Goal: Task Accomplishment & Management: Manage account settings

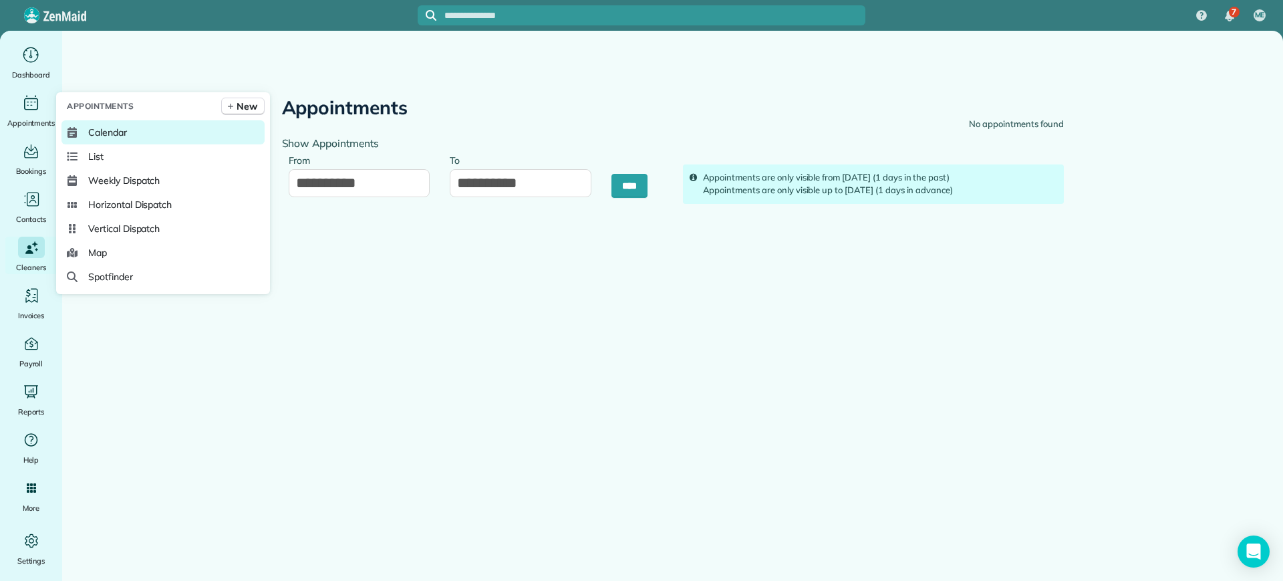
click at [91, 127] on span "Calendar" at bounding box center [107, 132] width 39 height 13
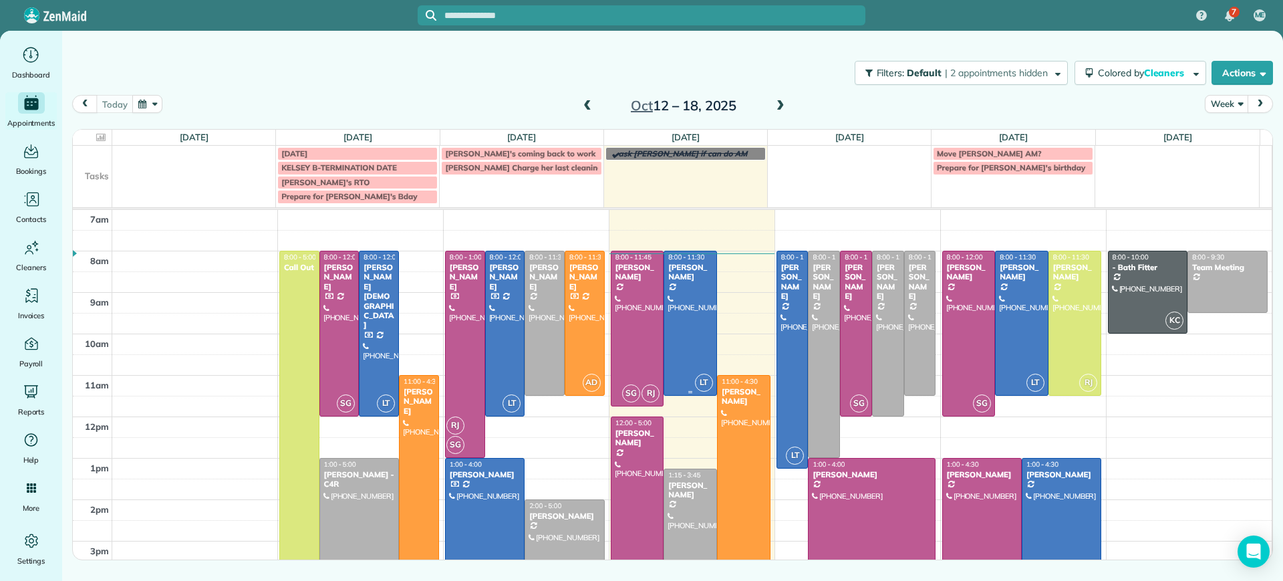
click at [680, 370] on div at bounding box center [690, 323] width 52 height 144
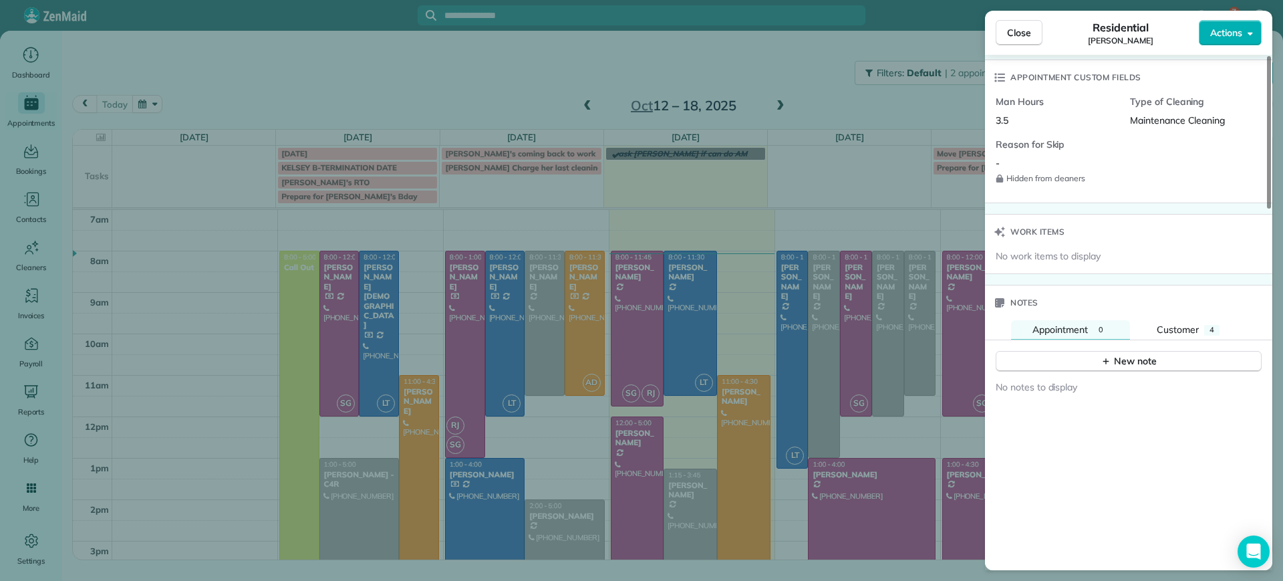
scroll to position [965, 0]
click at [1184, 344] on div "New note" at bounding box center [1128, 358] width 287 height 32
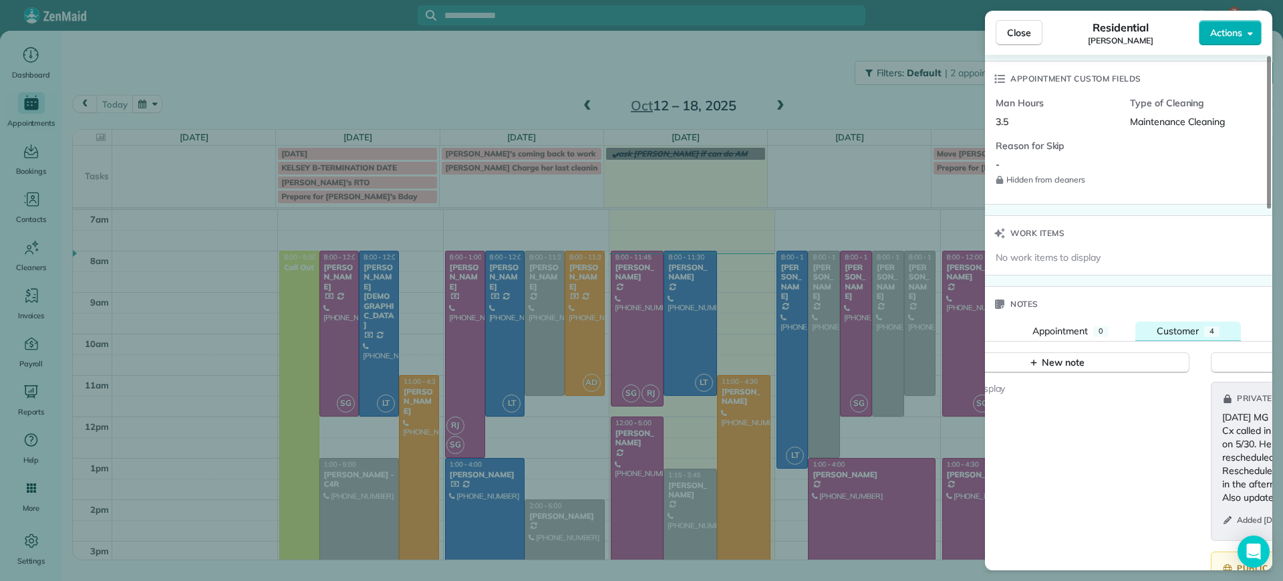
click at [1184, 333] on span "Customer" at bounding box center [1178, 331] width 42 height 12
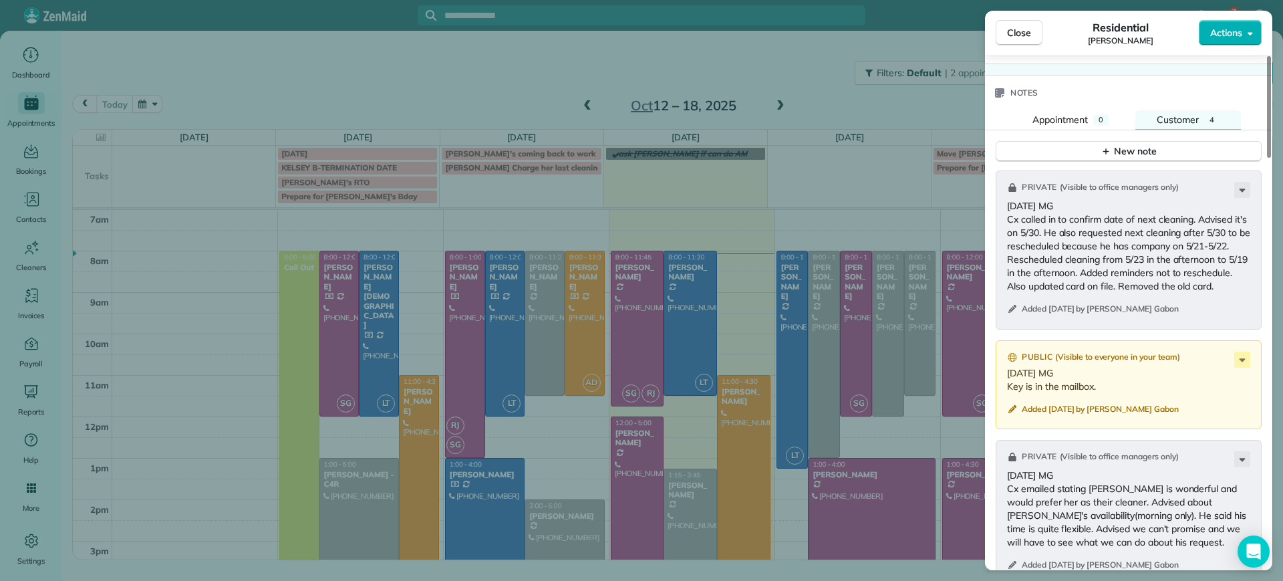
scroll to position [1132, 0]
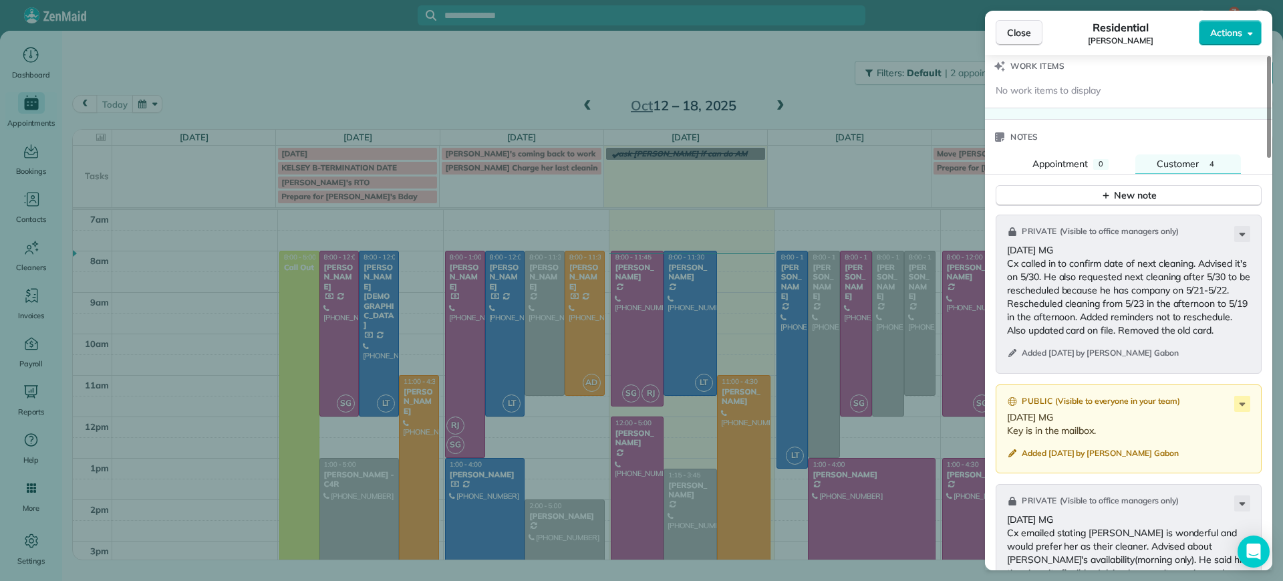
click at [1022, 39] on span "Close" at bounding box center [1019, 32] width 24 height 13
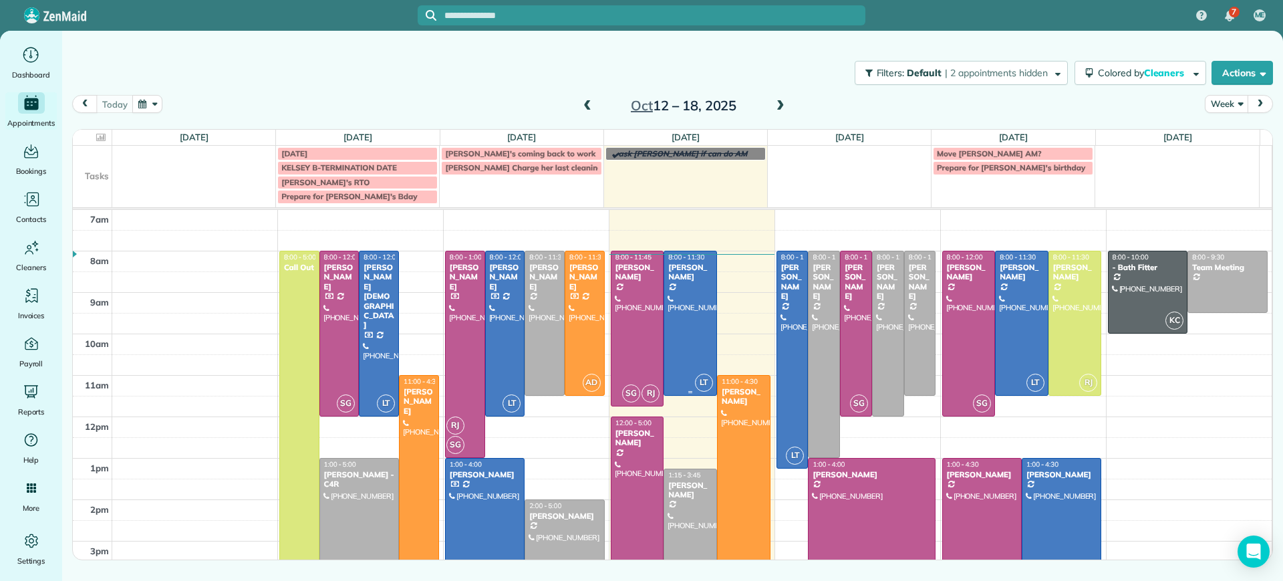
click at [679, 328] on div at bounding box center [690, 323] width 52 height 144
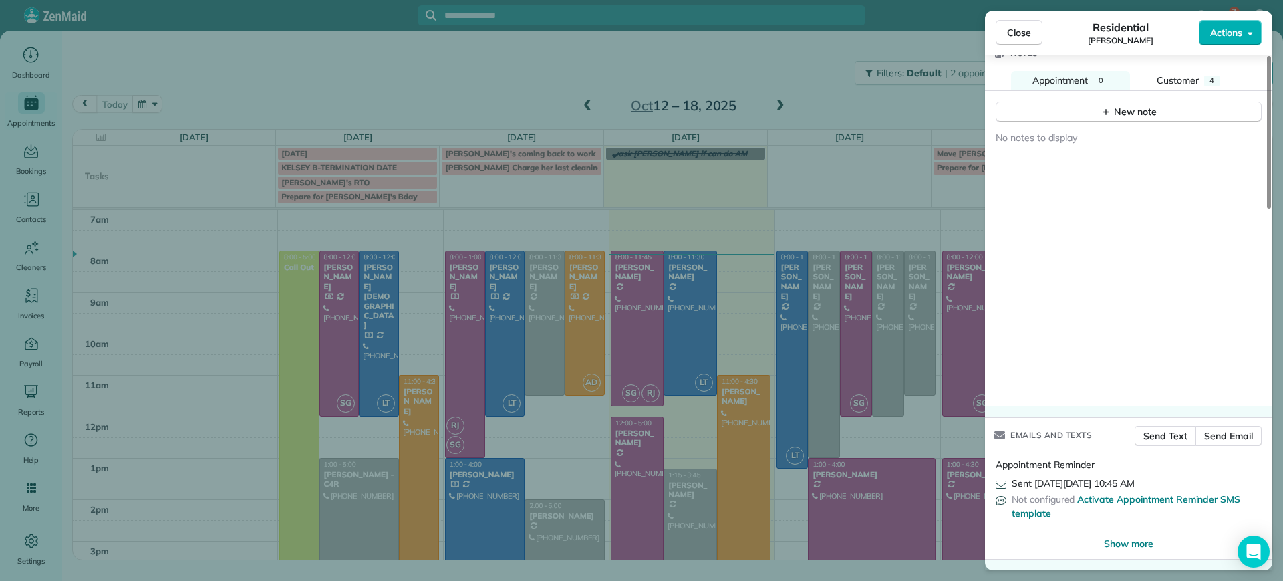
scroll to position [965, 0]
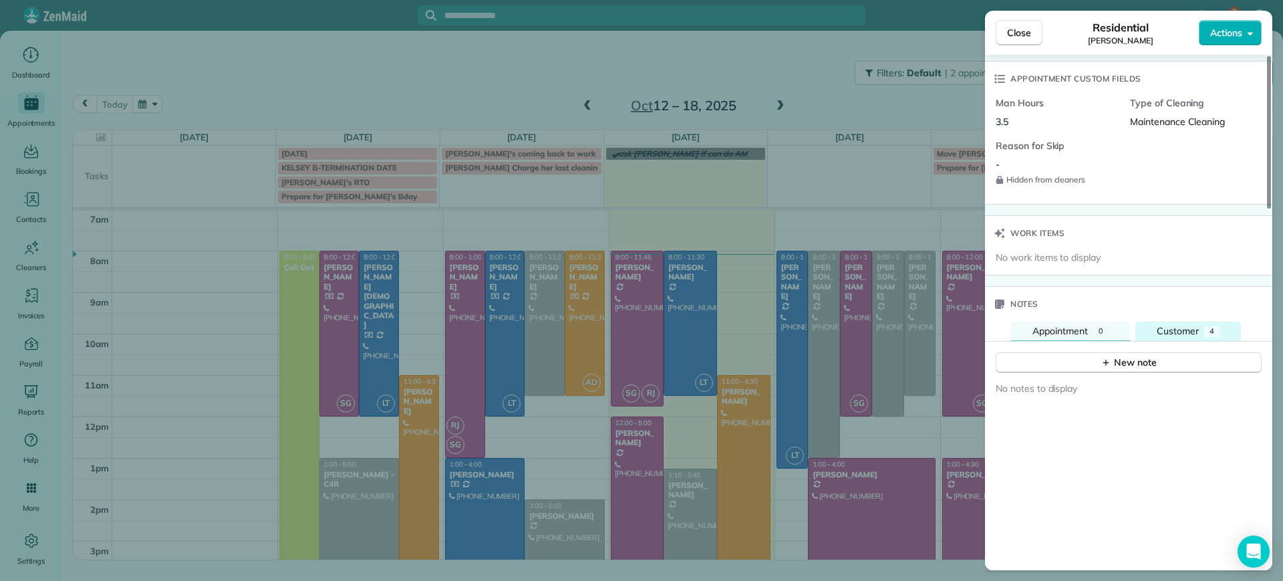
click at [1165, 338] on button "Customer 4" at bounding box center [1189, 331] width 106 height 20
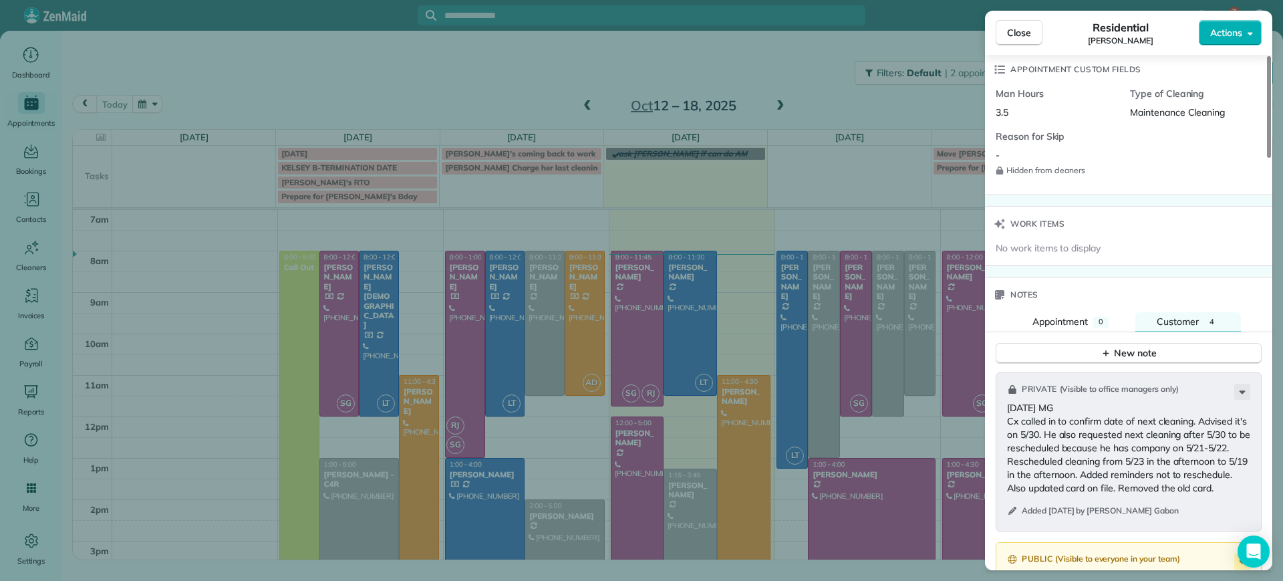
scroll to position [967, 0]
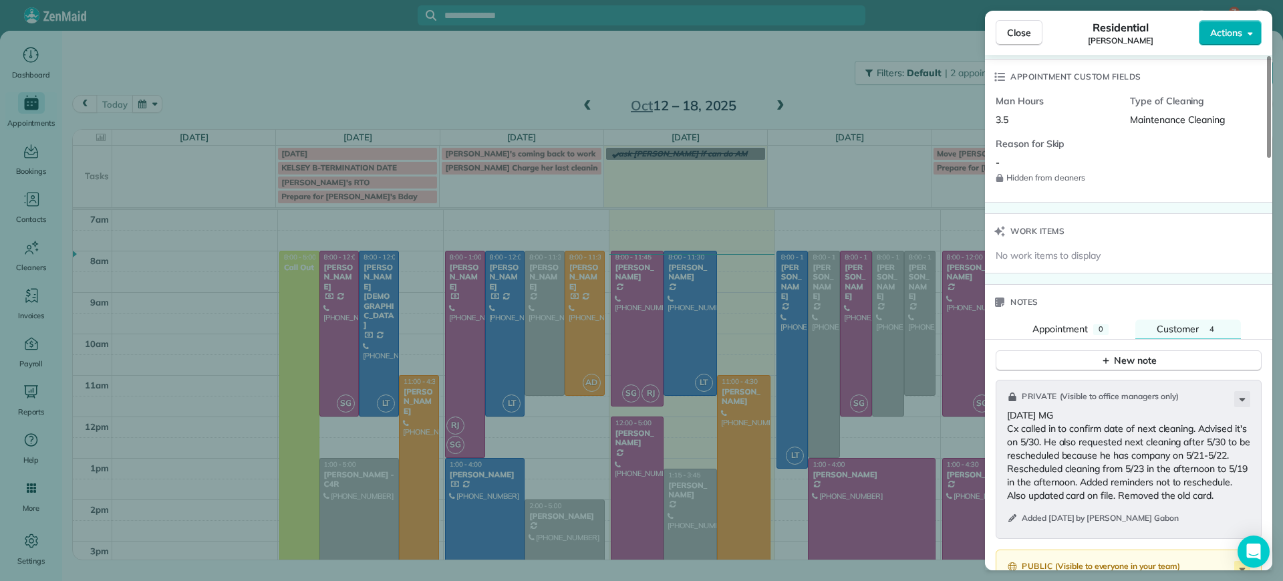
drag, startPoint x: 1196, startPoint y: 498, endPoint x: 1011, endPoint y: 430, distance: 197.9
click at [1011, 430] on p "5/20/2025 MG Cx called in to confirm date of next cleaning. Advised it's on 5/3…" at bounding box center [1130, 455] width 246 height 94
click at [1120, 406] on div "Private ( Visible to office managers only ) 5/20/2025 MG Cx called in to confir…" at bounding box center [1129, 459] width 266 height 159
click at [773, 118] on div "Close Residential Gary Murphree Actions Status Active Gary Murphree · Open prof…" at bounding box center [641, 290] width 1283 height 581
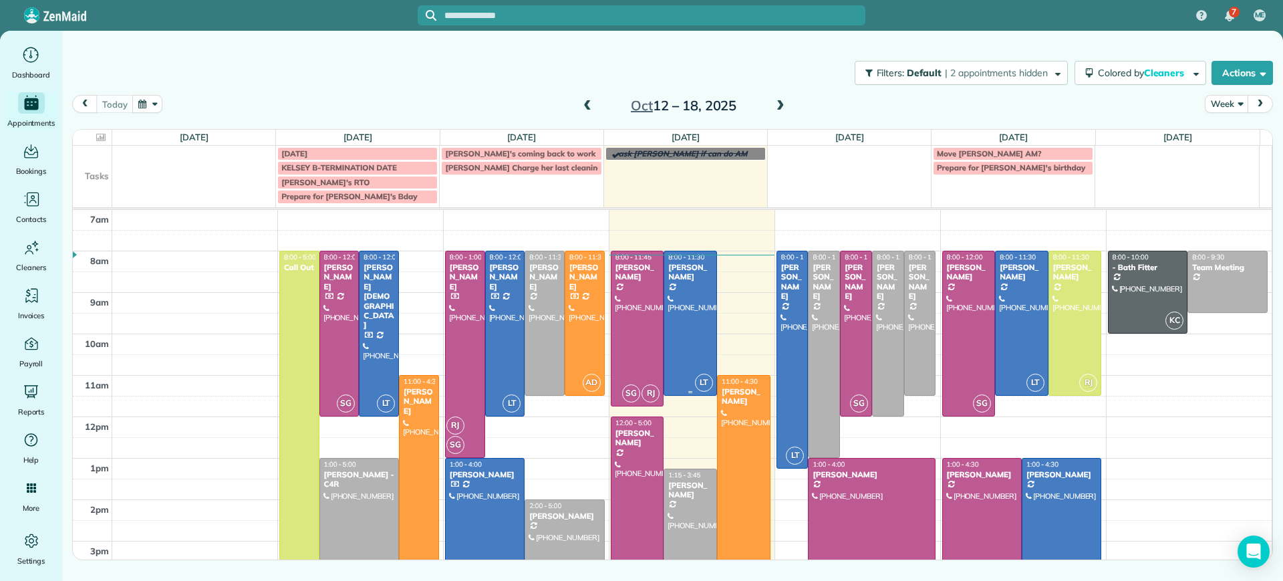
click at [680, 350] on div at bounding box center [690, 323] width 52 height 144
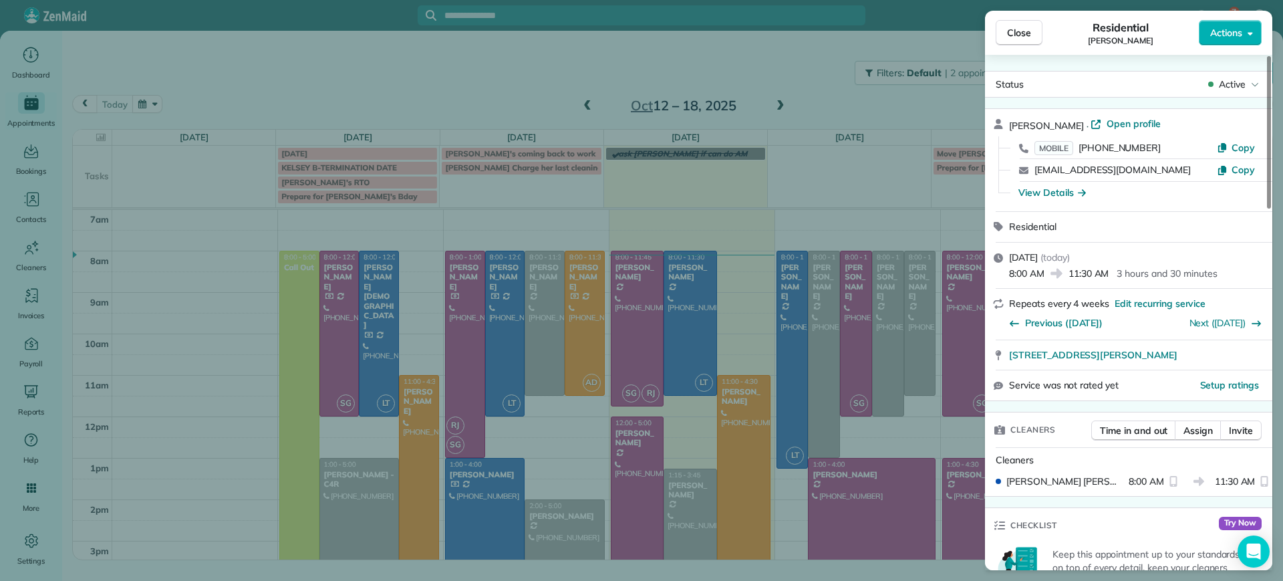
click at [842, 218] on div "Close Residential Gary Murphree Actions Status Active Gary Murphree · Open prof…" at bounding box center [641, 290] width 1283 height 581
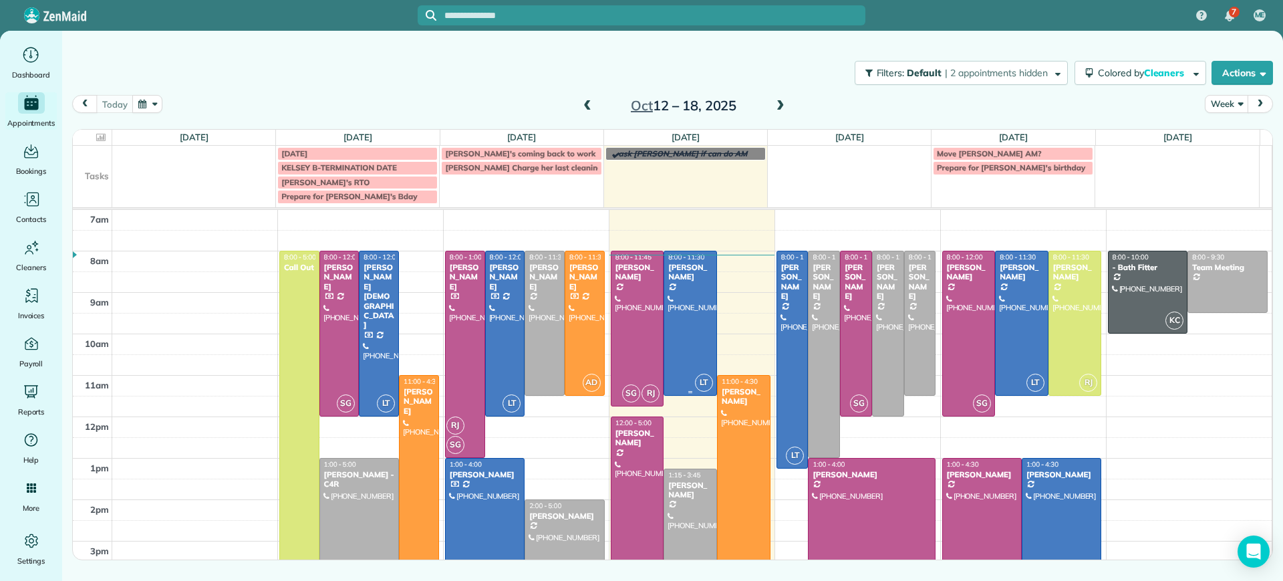
click at [689, 340] on div at bounding box center [690, 323] width 52 height 144
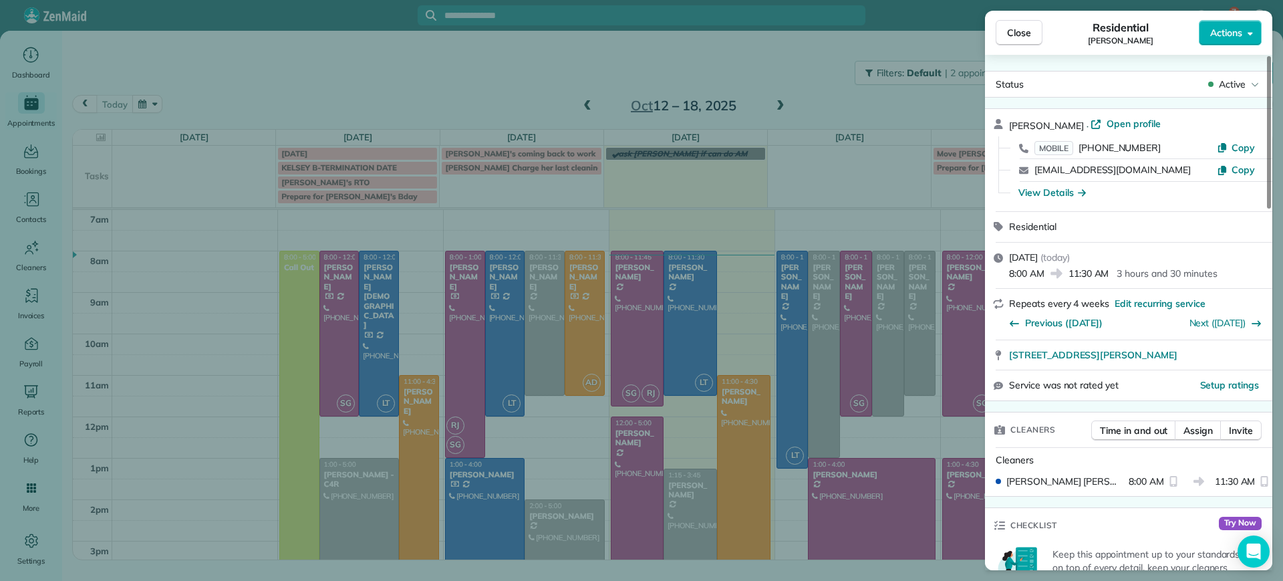
click at [689, 340] on div "Close Residential Gary Murphree Actions Status Active Gary Murphree · Open prof…" at bounding box center [641, 290] width 1283 height 581
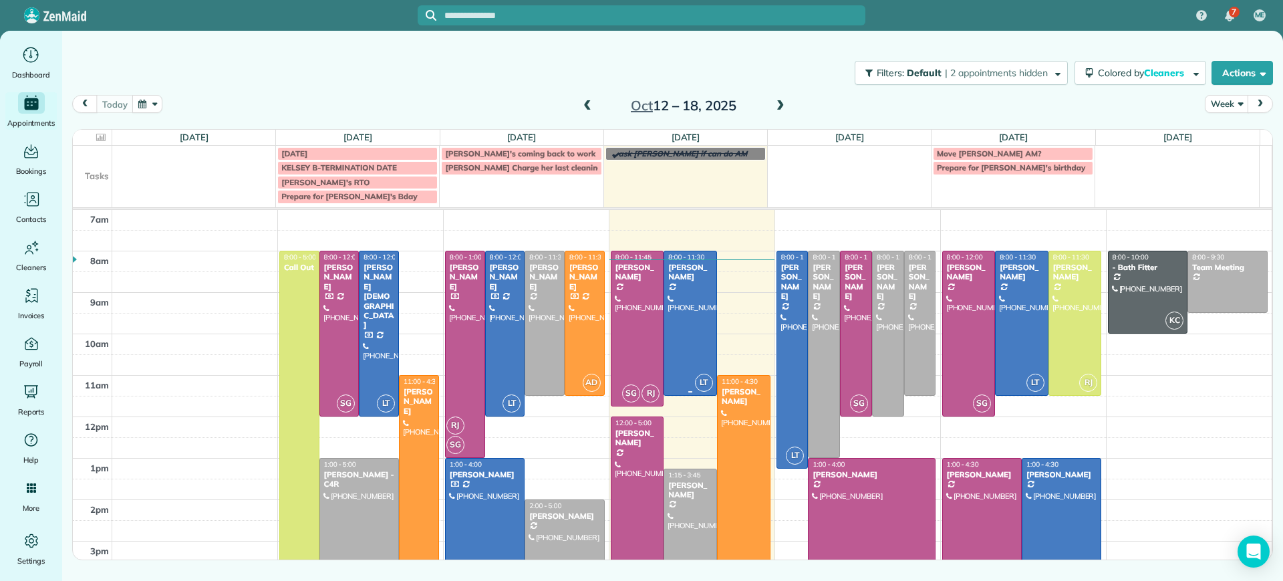
click at [679, 346] on div at bounding box center [690, 323] width 52 height 144
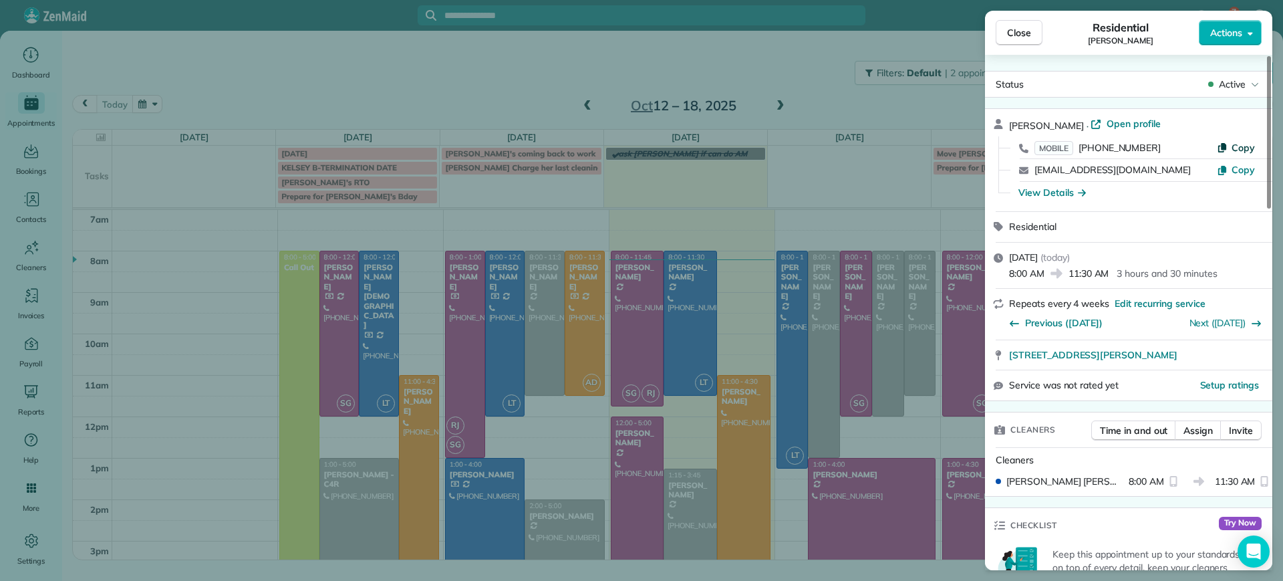
click at [1240, 153] on span "Copy" at bounding box center [1243, 148] width 23 height 12
click at [1190, 436] on span "Assign" at bounding box center [1198, 430] width 29 height 13
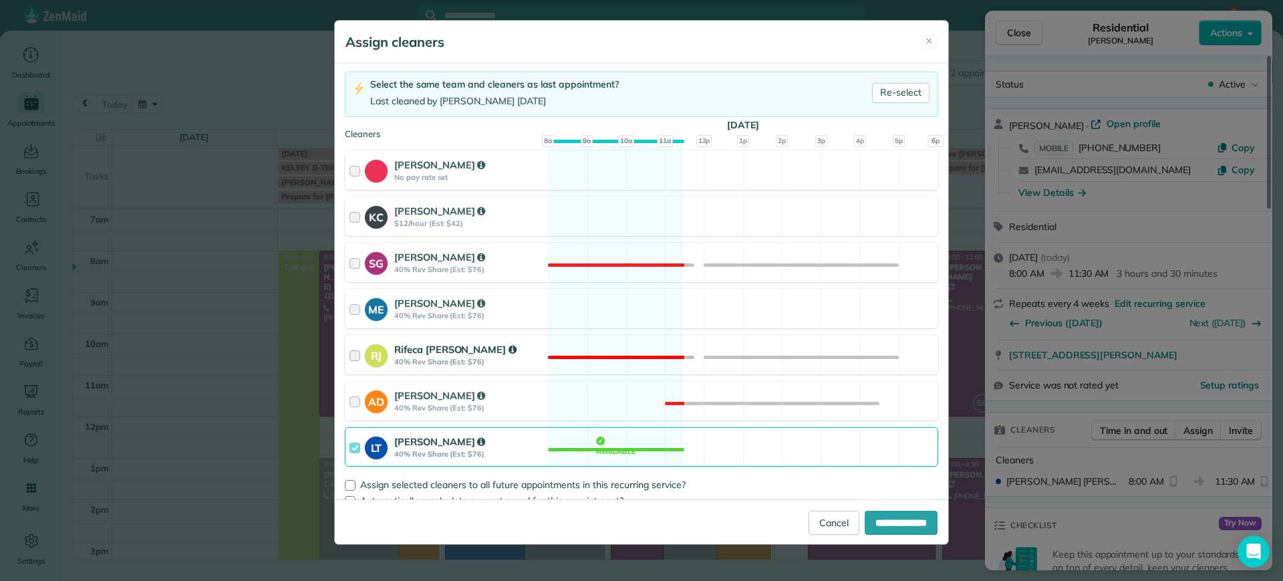
scroll to position [84, 0]
click at [620, 436] on div "LT Laura Thaller 40% Rev Share (Est: $76) Available" at bounding box center [642, 445] width 594 height 39
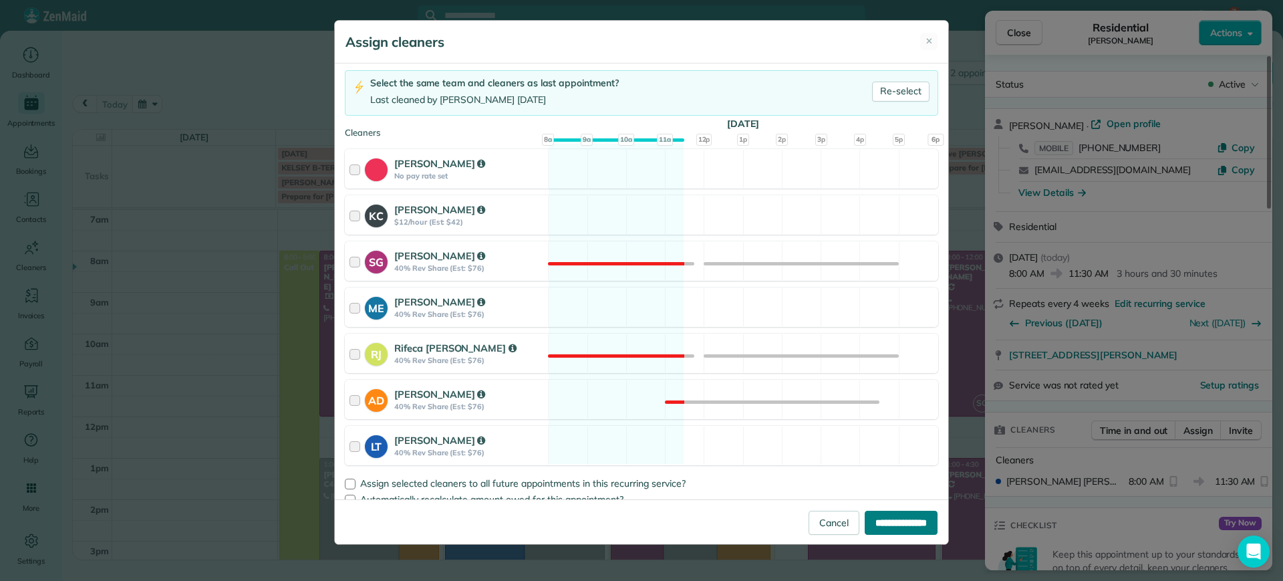
click at [880, 511] on input "**********" at bounding box center [901, 523] width 73 height 24
type input "**********"
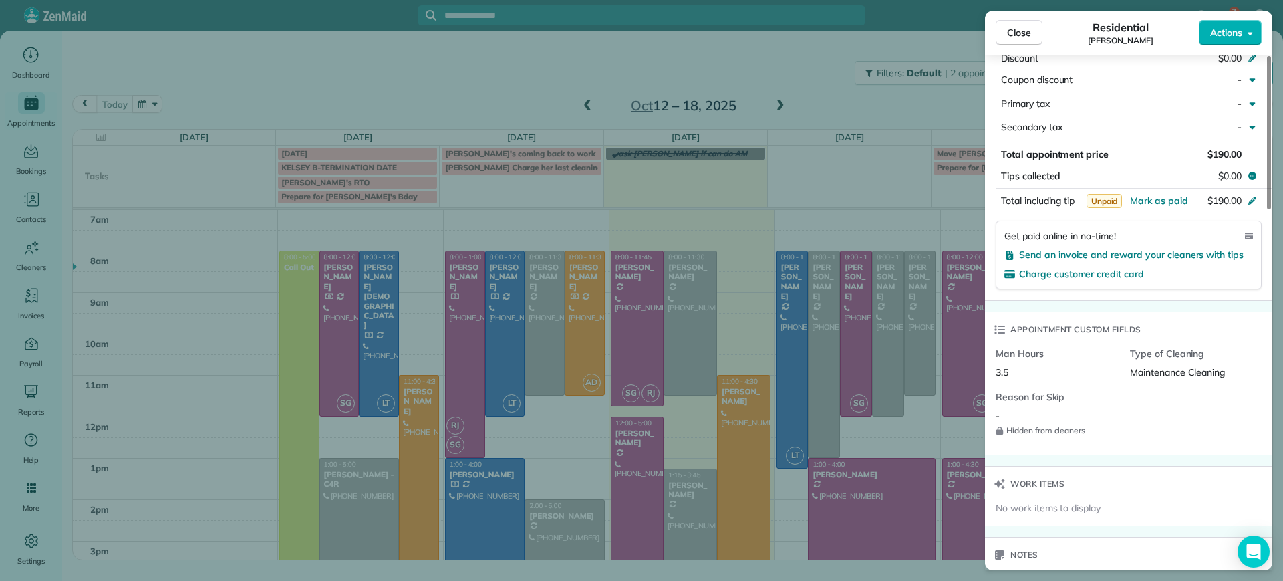
scroll to position [378, 0]
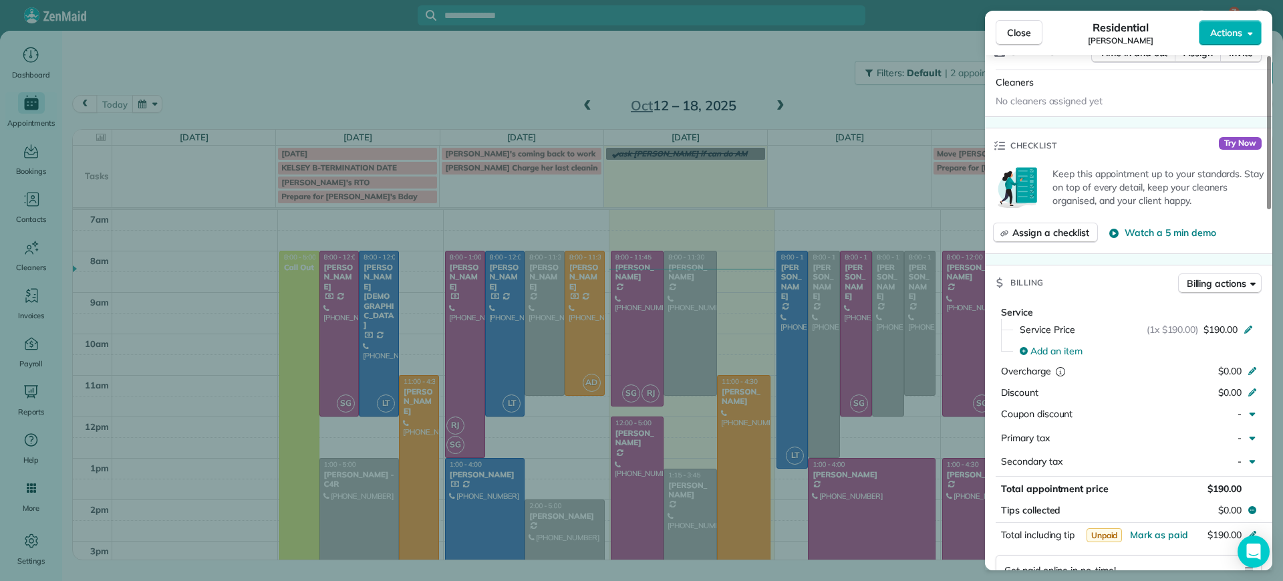
click at [545, 297] on div "Close Residential Gary Murphree Actions Status Active Gary Murphree · Open prof…" at bounding box center [641, 290] width 1283 height 581
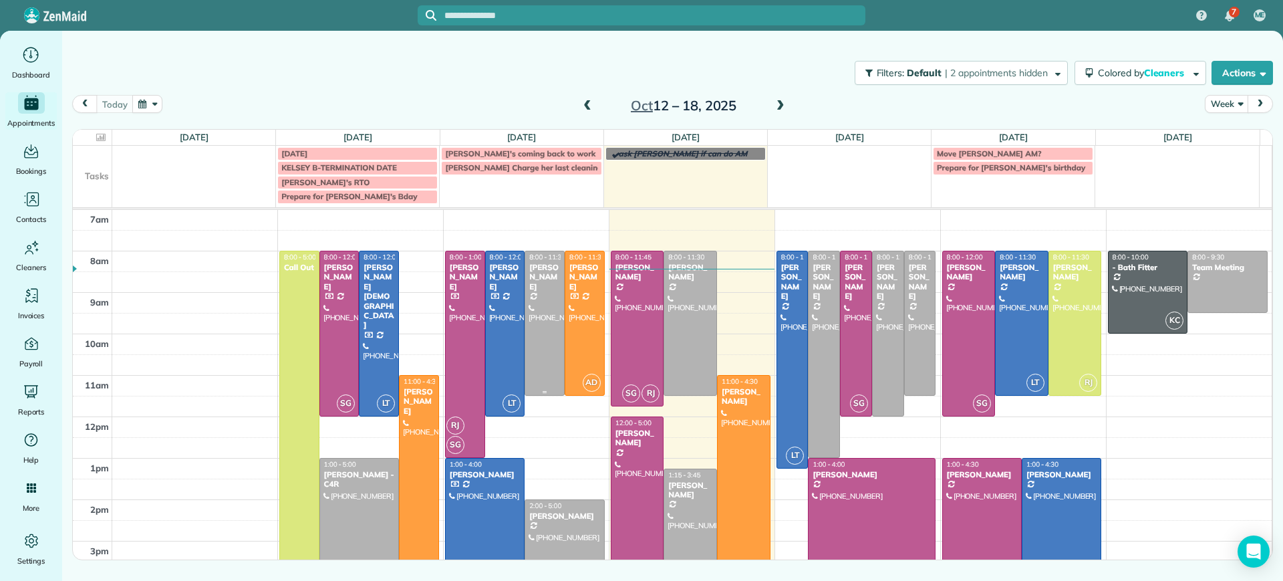
click at [534, 315] on div at bounding box center [544, 323] width 39 height 144
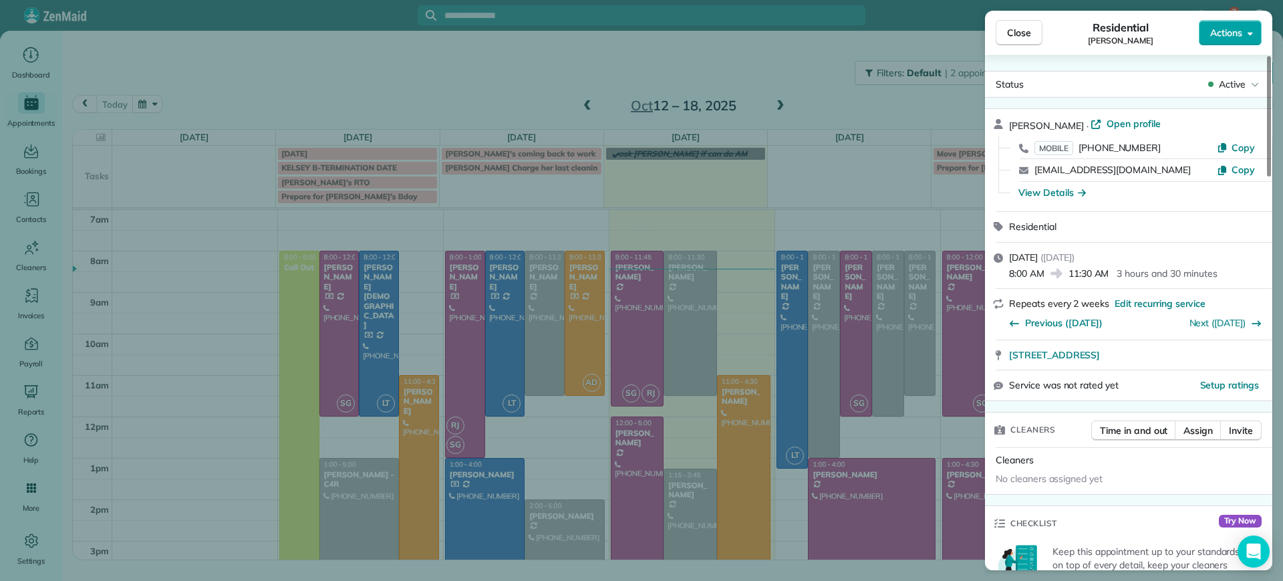
click at [1215, 37] on span "Actions" at bounding box center [1226, 32] width 32 height 13
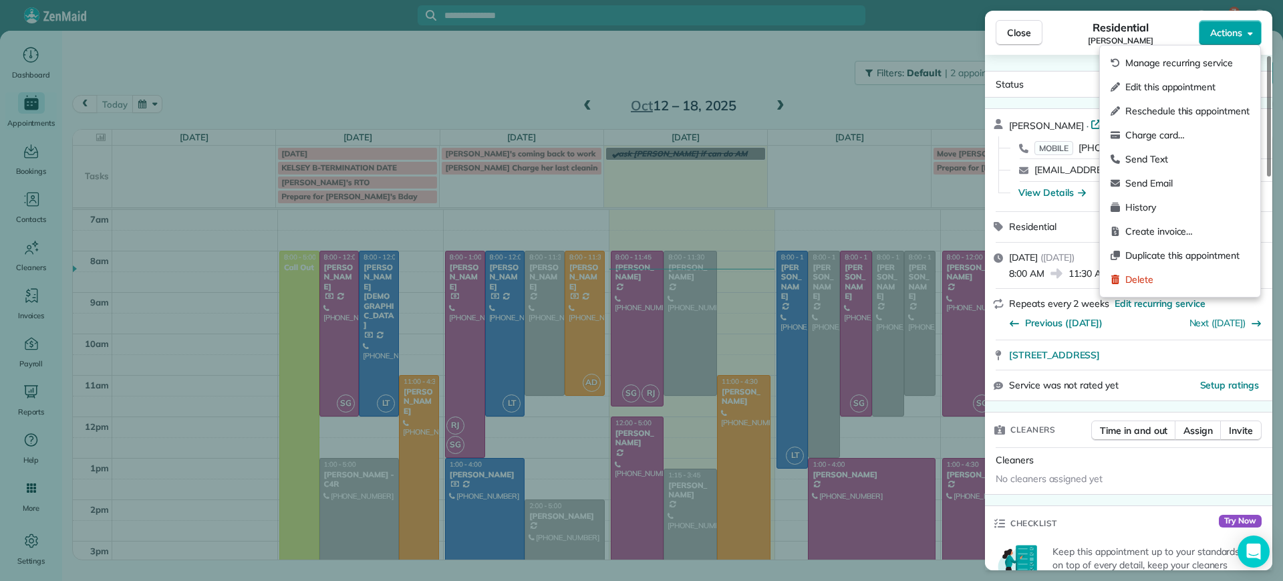
click at [1215, 37] on span "Actions" at bounding box center [1226, 32] width 32 height 13
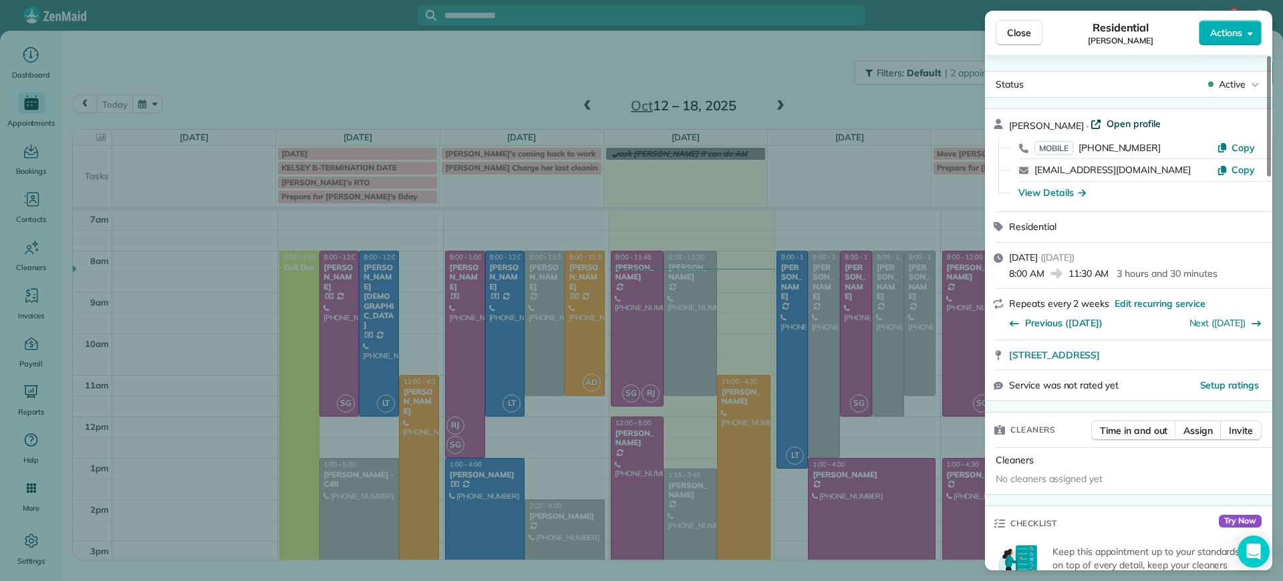
click at [1118, 126] on span "Open profile" at bounding box center [1134, 123] width 54 height 13
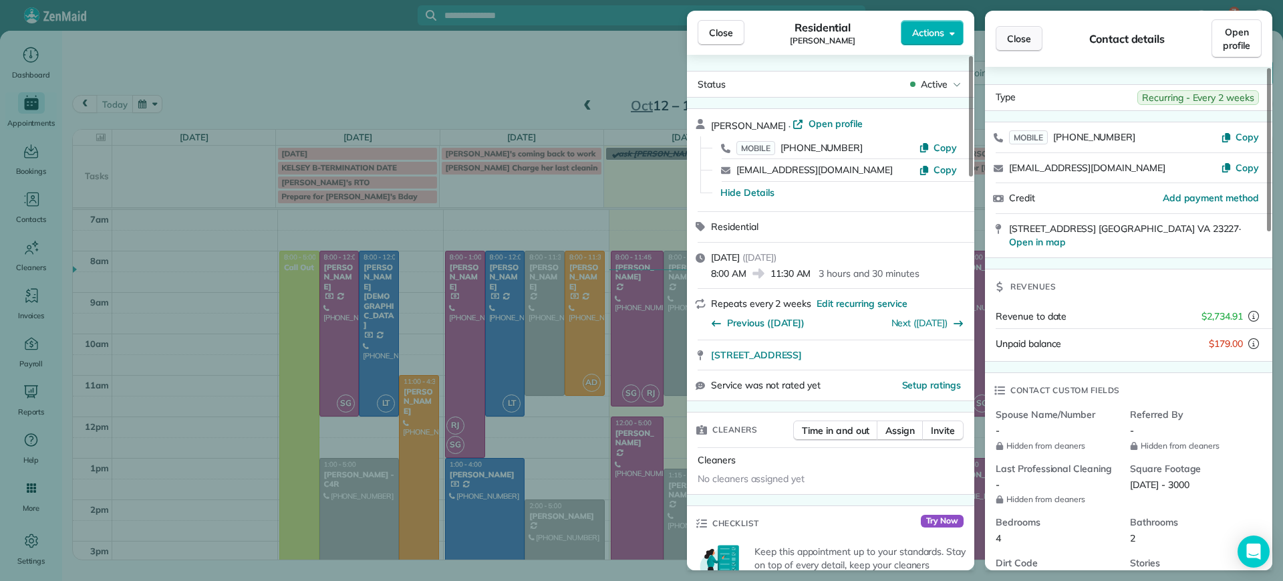
click at [1025, 43] on span "Close" at bounding box center [1019, 38] width 24 height 13
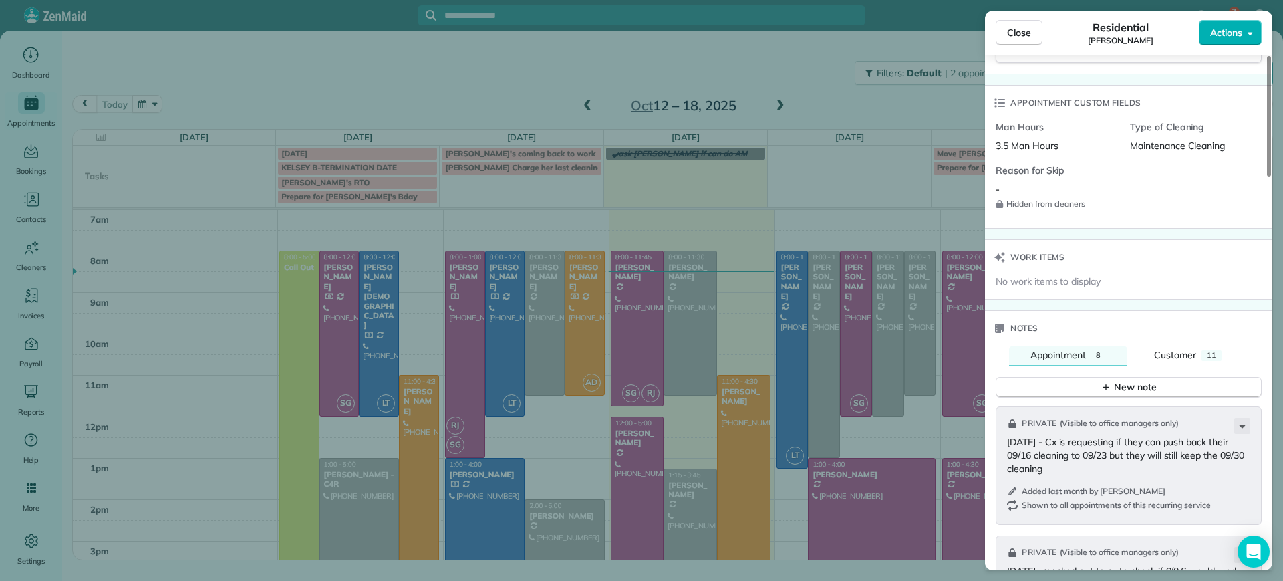
scroll to position [922, 0]
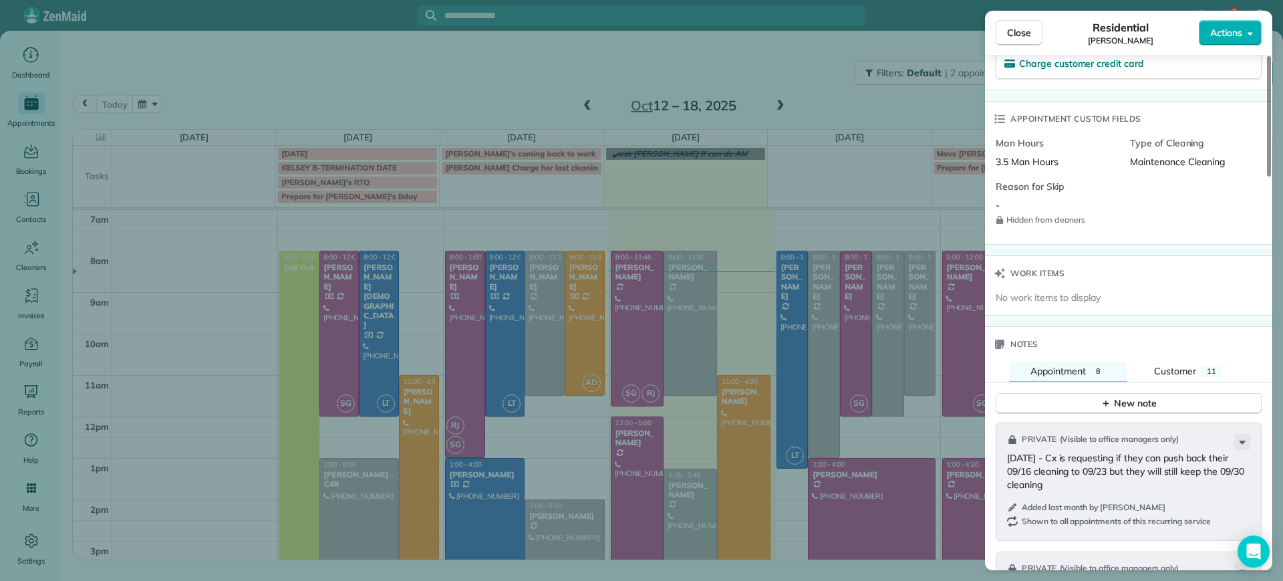
click at [476, 362] on div "Close Residential Jennifer Johnson Actions Status Active Jennifer Johnson · Ope…" at bounding box center [641, 290] width 1283 height 581
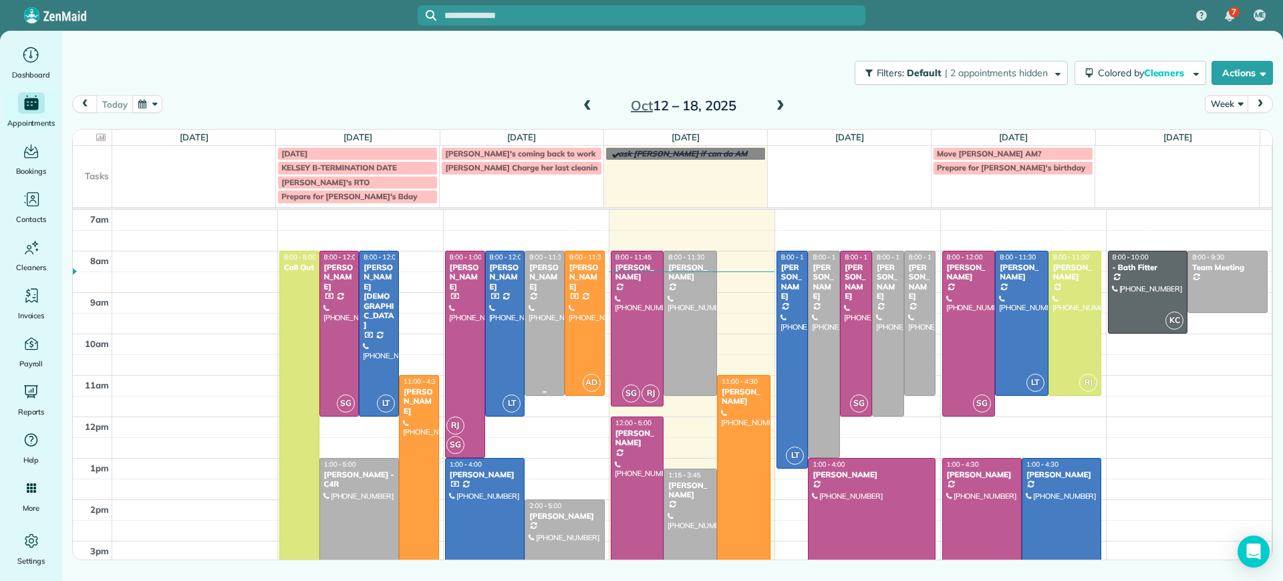
click at [537, 307] on div at bounding box center [544, 323] width 39 height 144
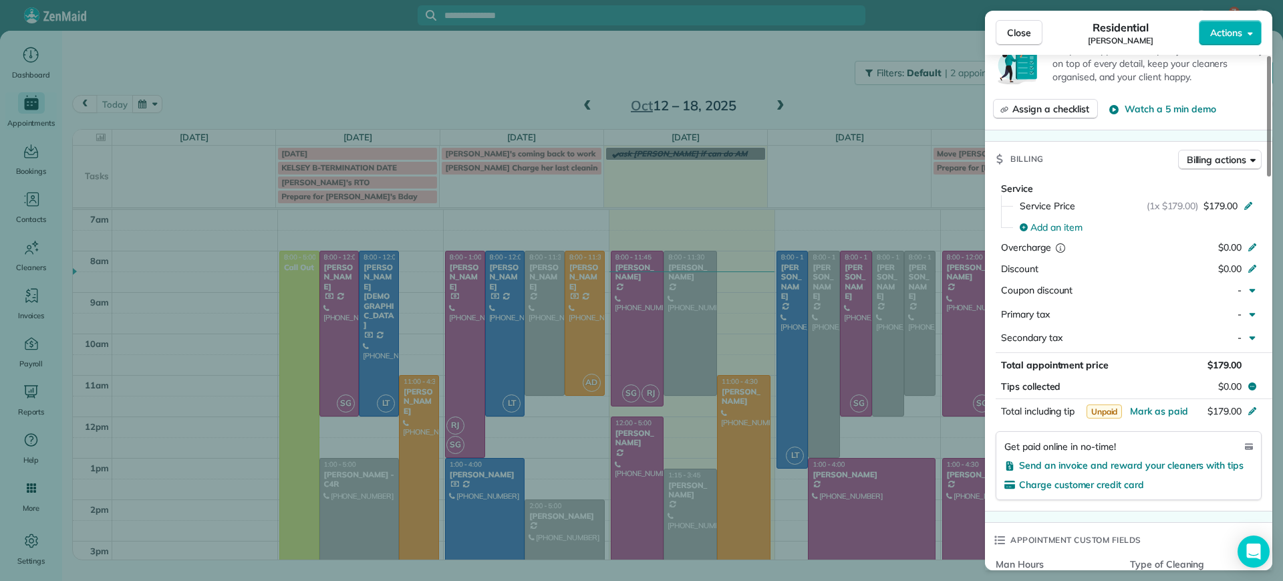
scroll to position [835, 0]
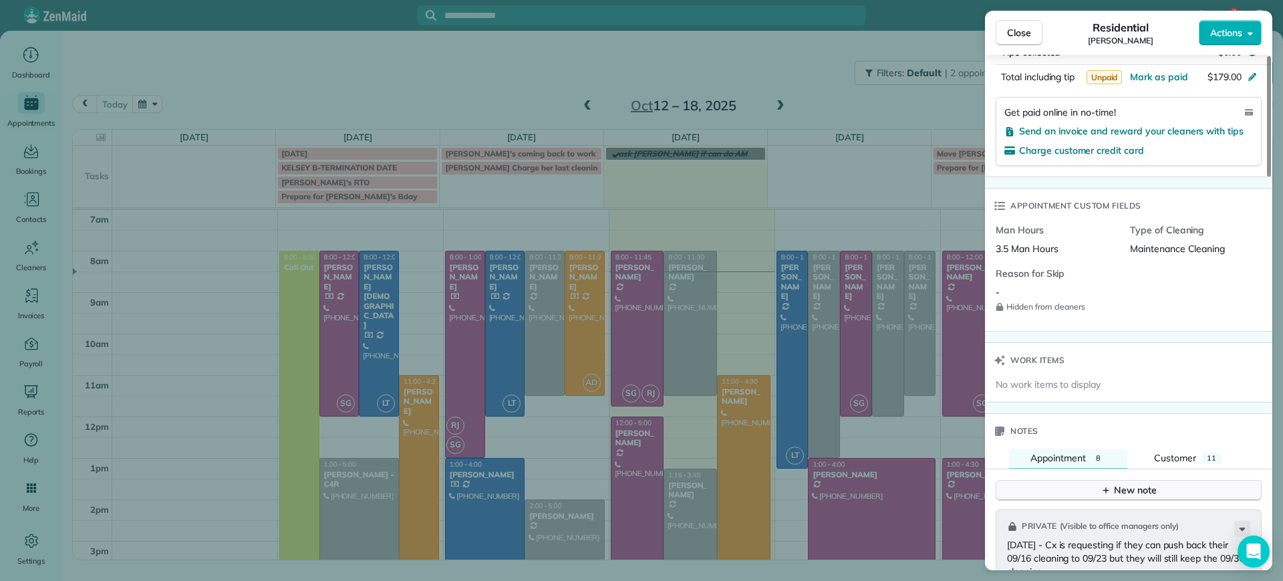
click at [1145, 486] on div "New note" at bounding box center [1129, 490] width 56 height 14
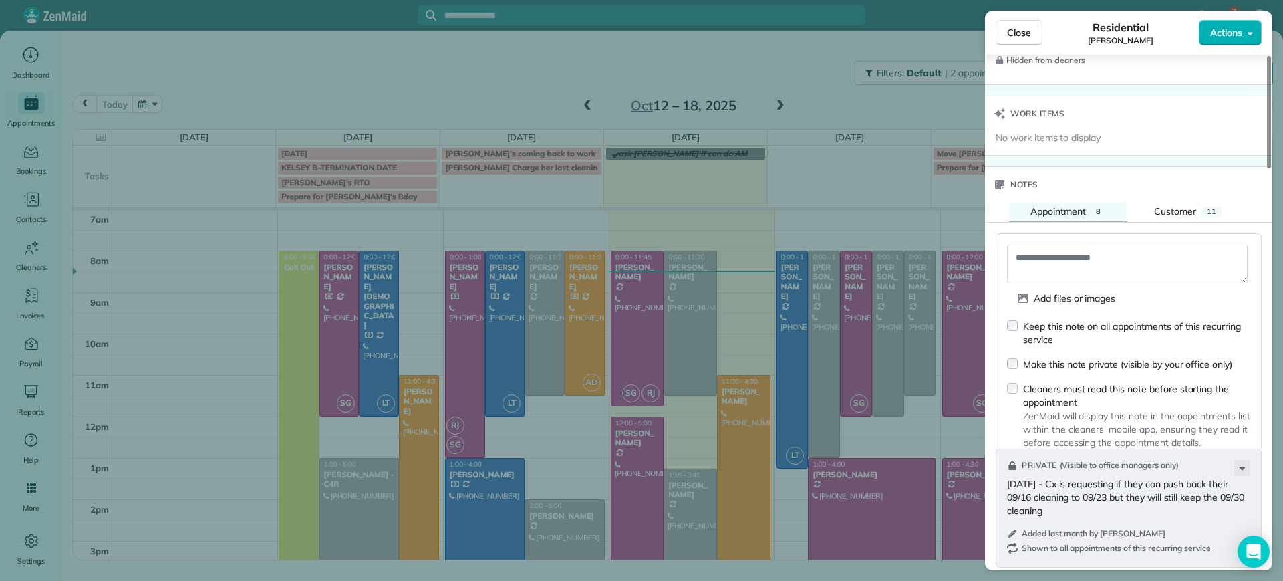
scroll to position [1253, 0]
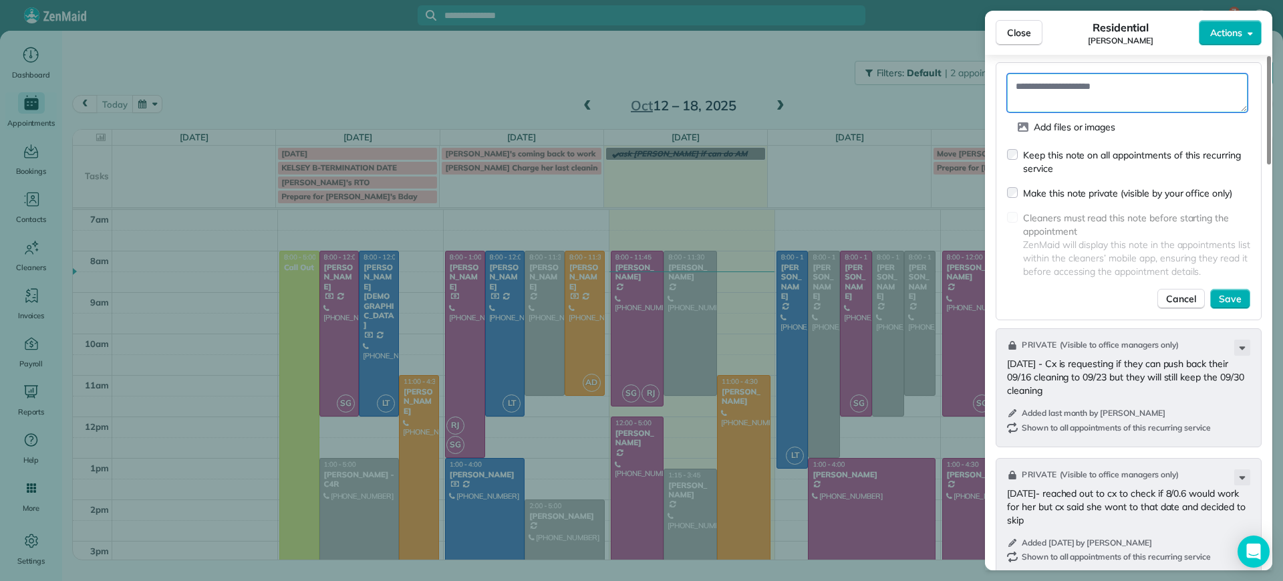
click at [1069, 104] on textarea at bounding box center [1127, 93] width 241 height 39
type textarea "**********"
click at [1221, 296] on span "Save" at bounding box center [1230, 298] width 23 height 13
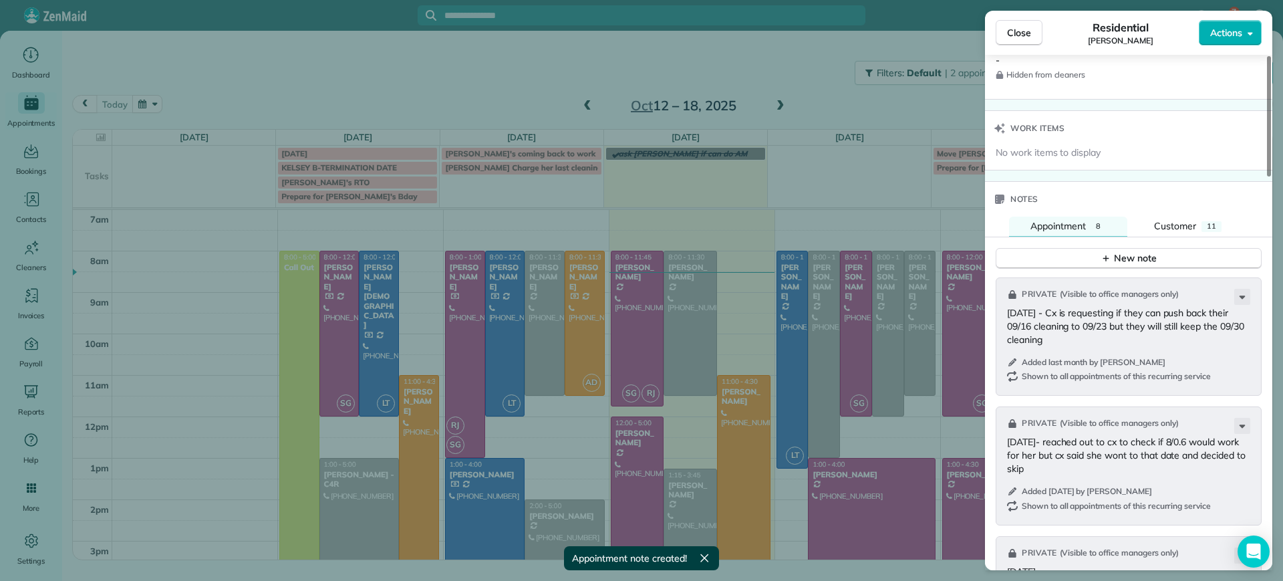
scroll to position [919, 0]
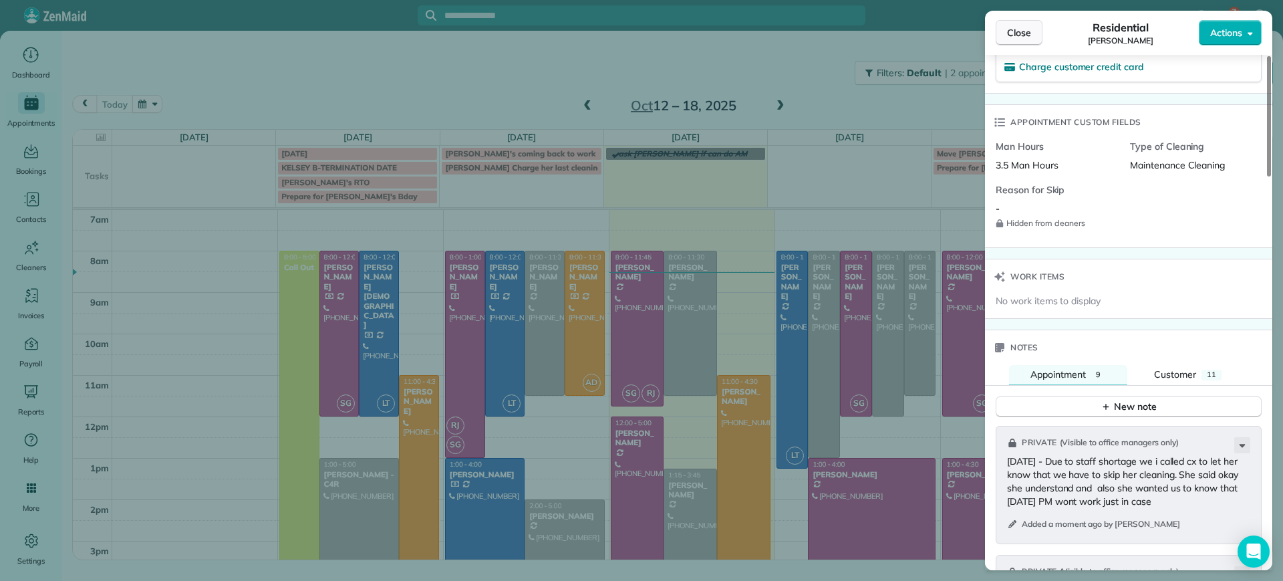
click at [1025, 35] on span "Close" at bounding box center [1019, 32] width 24 height 13
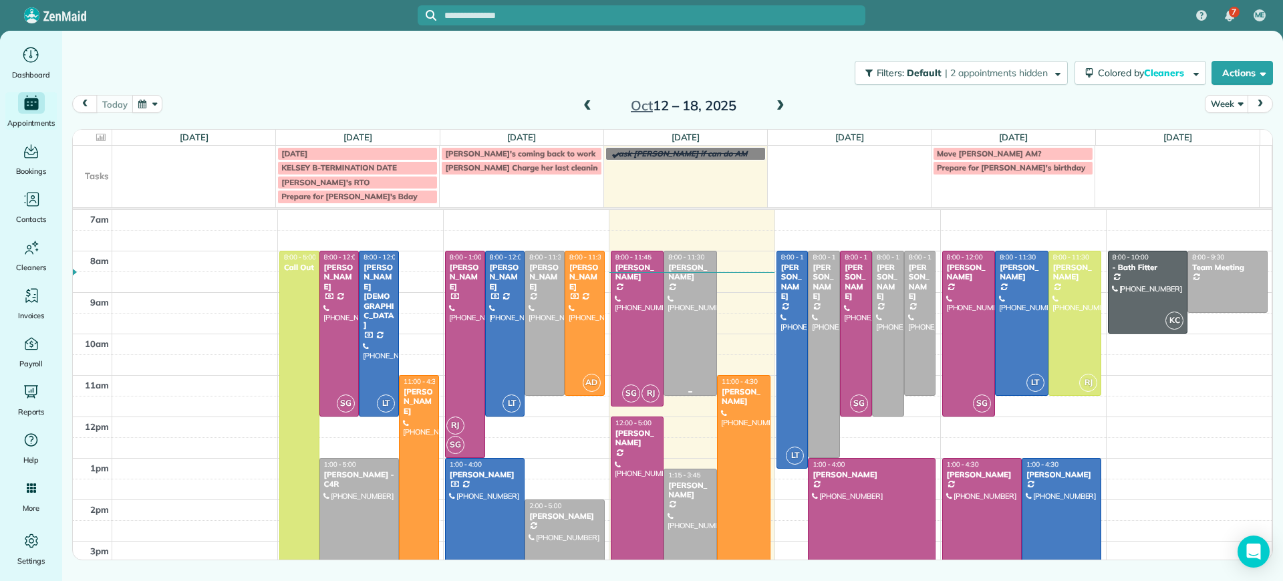
click at [687, 301] on div at bounding box center [690, 323] width 52 height 144
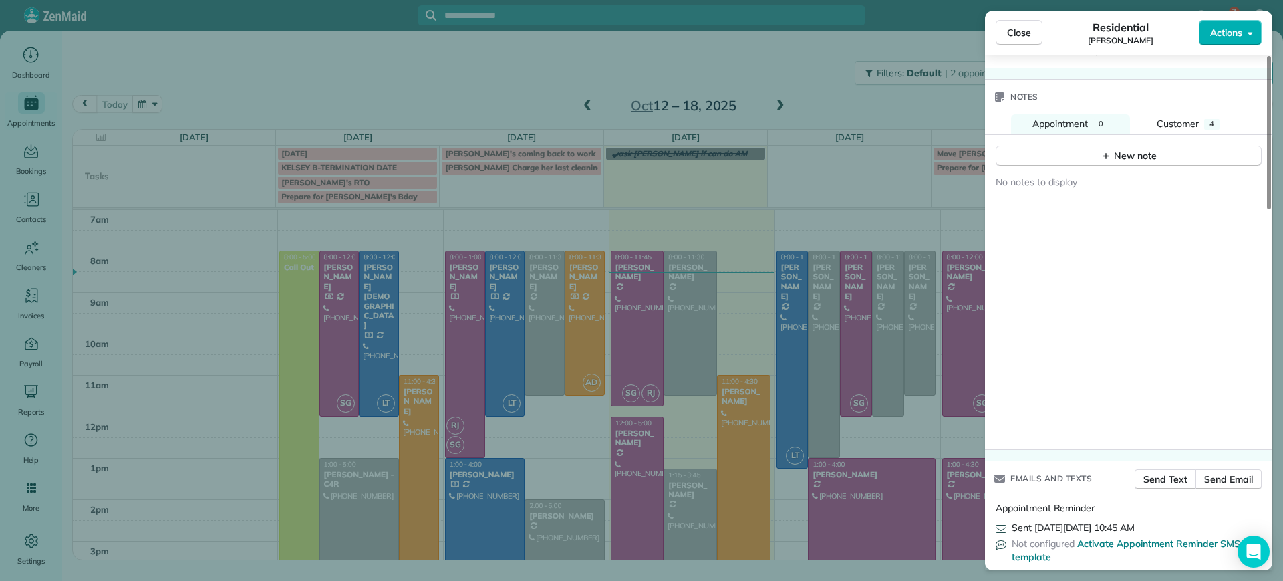
scroll to position [1003, 0]
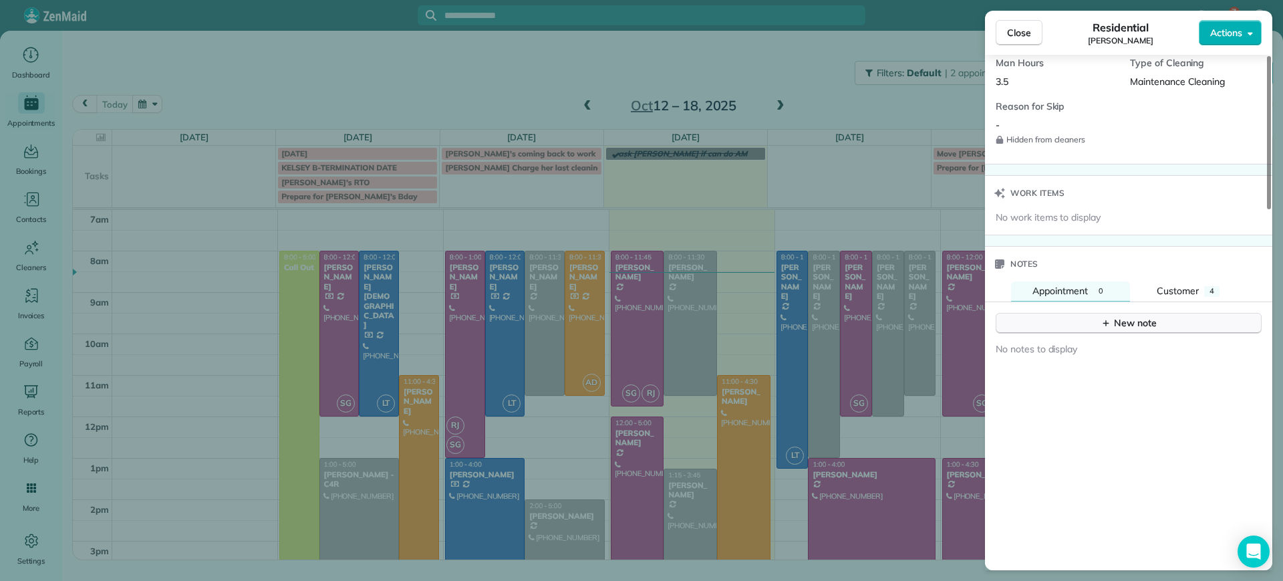
click at [1109, 327] on icon "button" at bounding box center [1106, 322] width 11 height 11
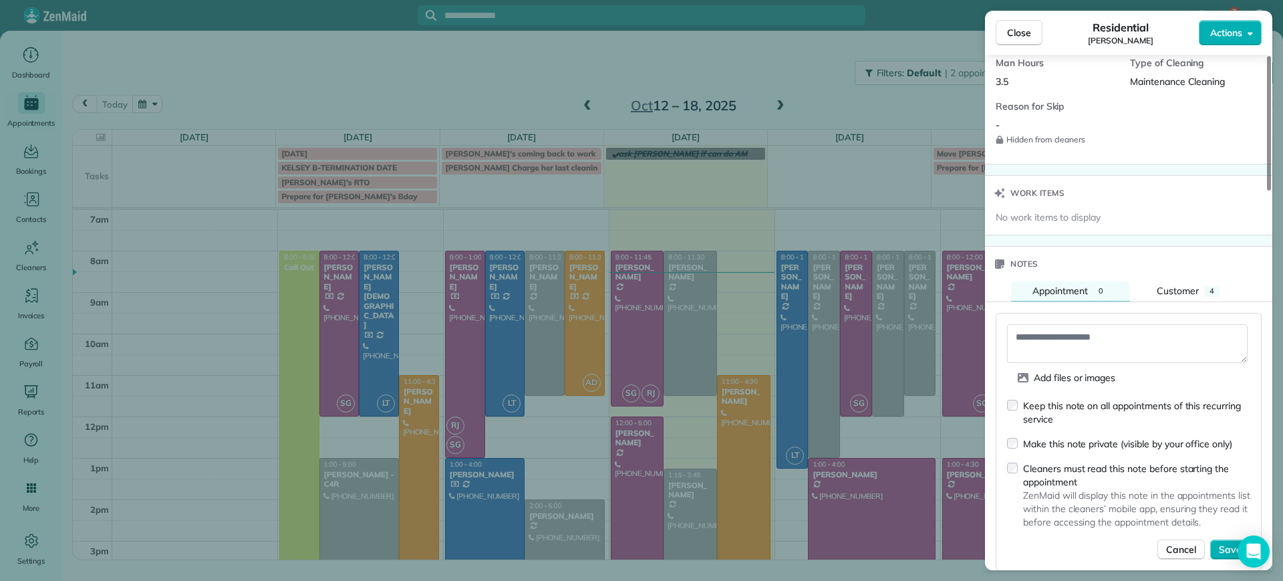
click at [1018, 408] on div "Keep this note on all appointments of this recurring service" at bounding box center [1128, 411] width 243 height 27
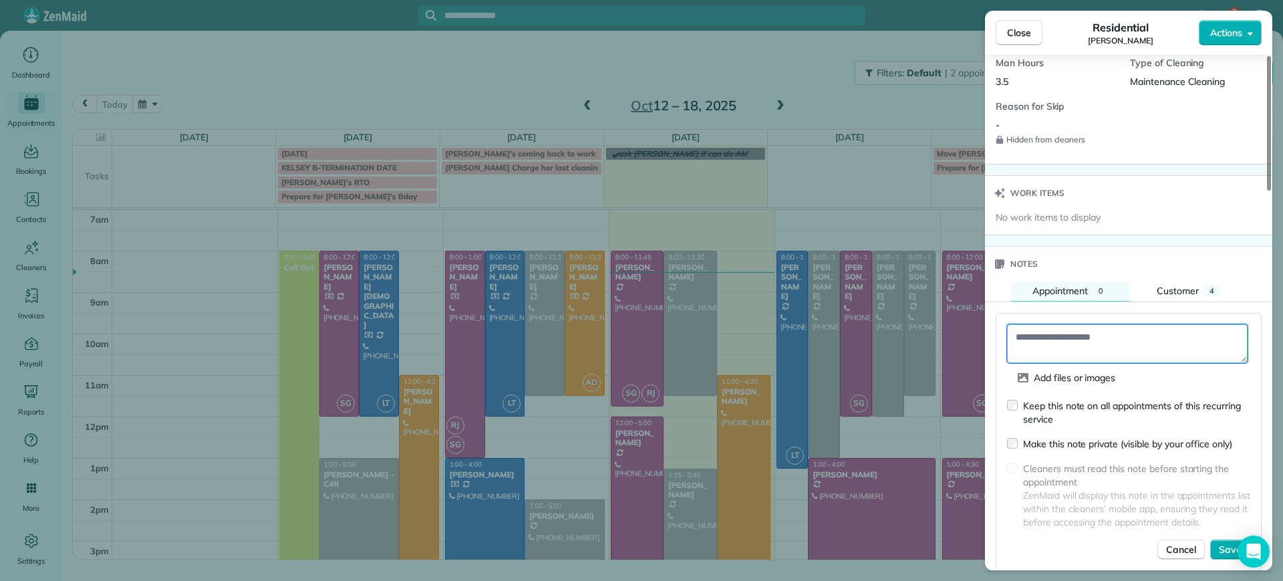
drag, startPoint x: 1093, startPoint y: 328, endPoint x: 1078, endPoint y: 337, distance: 18.0
click at [1092, 327] on textarea at bounding box center [1127, 343] width 241 height 39
type textarea "**********"
click at [1230, 550] on span "Save" at bounding box center [1230, 549] width 23 height 13
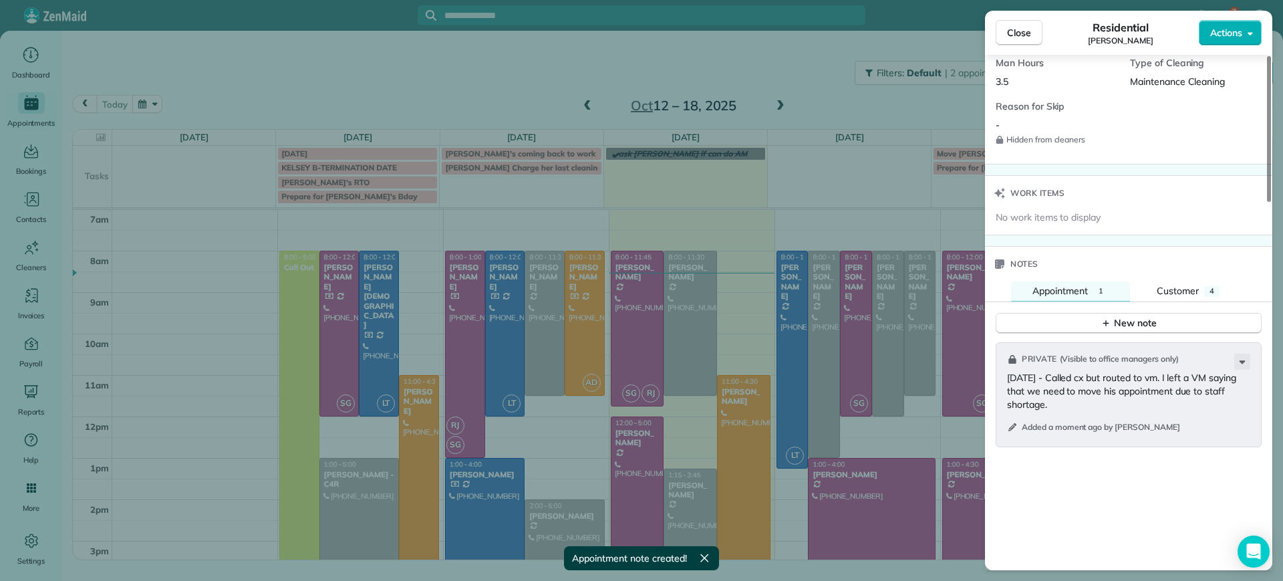
click at [555, 518] on div "Close Residential Gary Murphree Actions Status Active Gary Murphree · Open prof…" at bounding box center [641, 290] width 1283 height 581
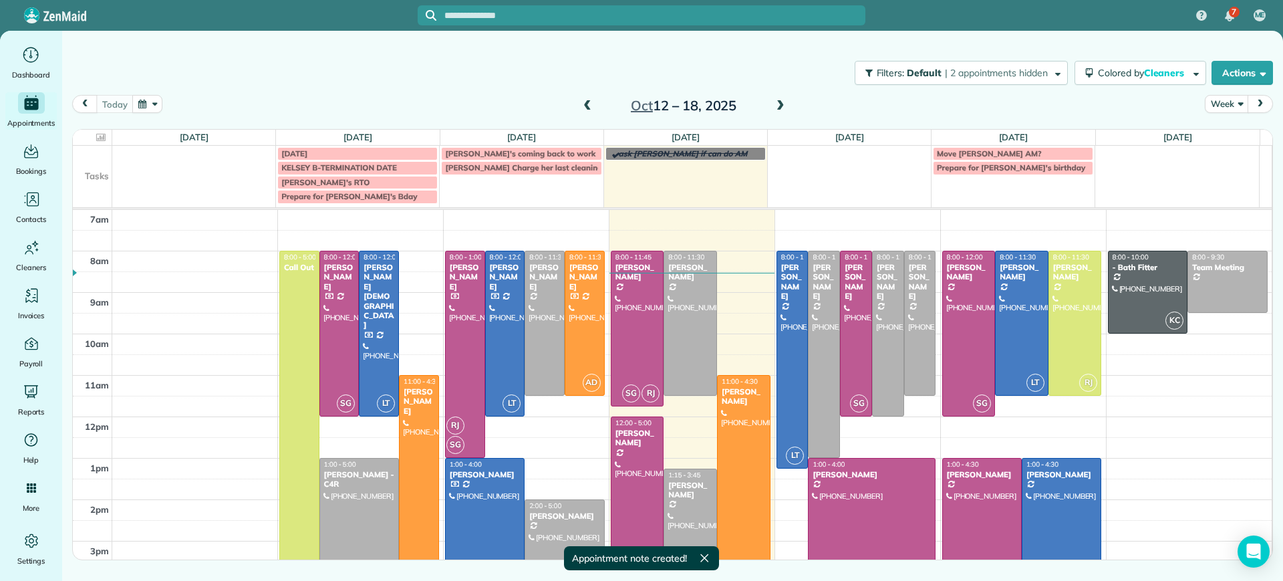
click at [555, 518] on div "Tracy Jones" at bounding box center [565, 515] width 72 height 9
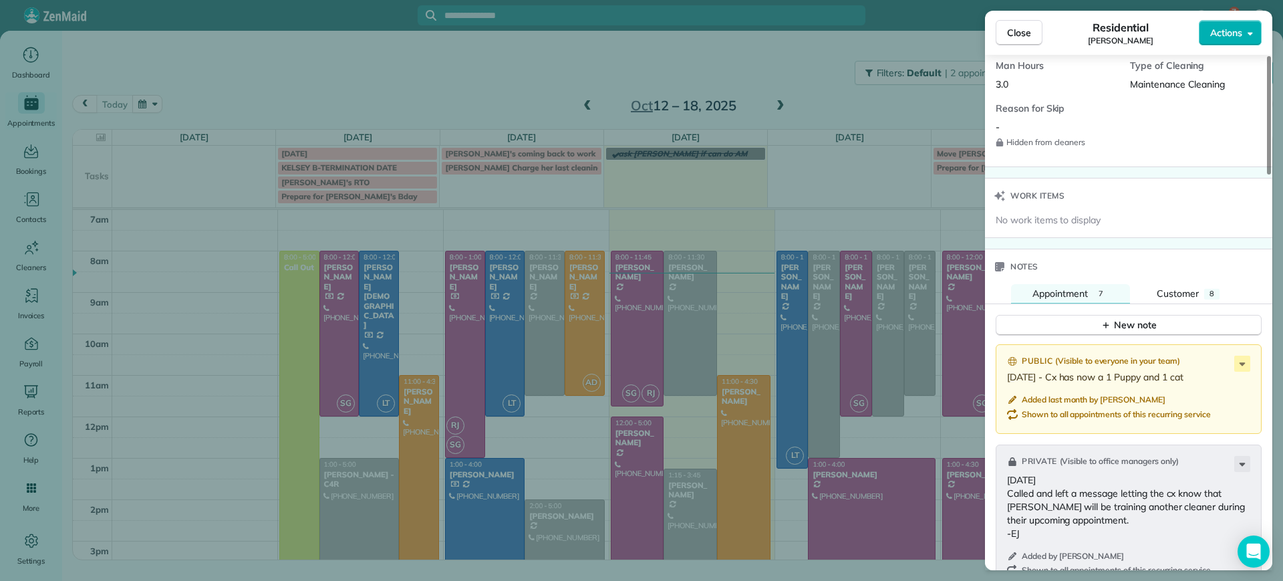
scroll to position [1086, 0]
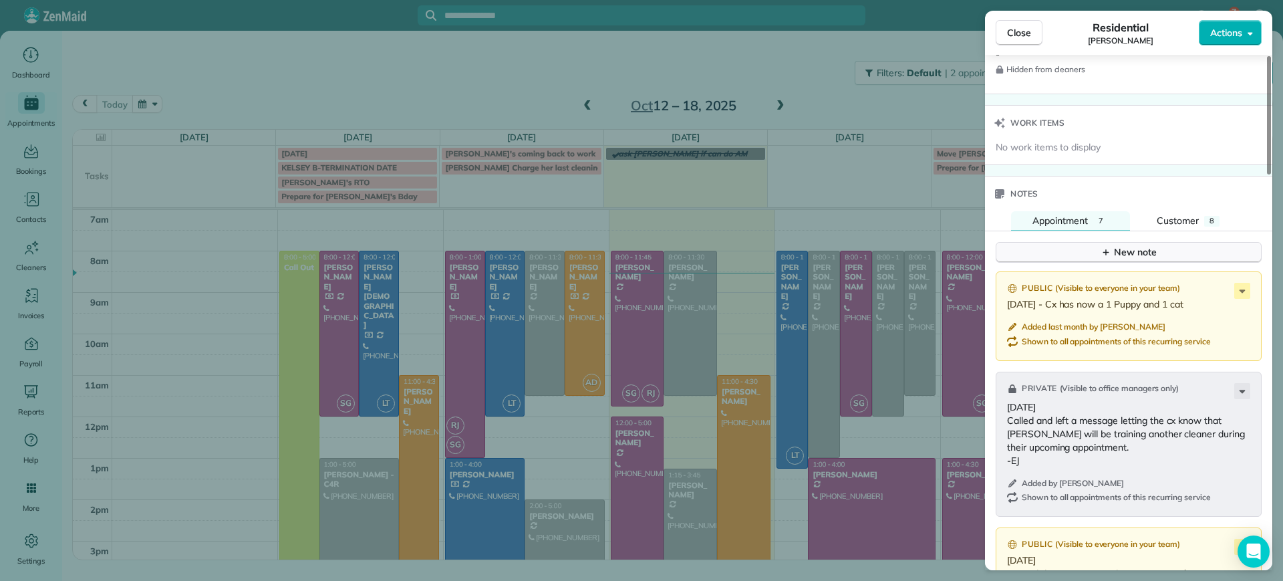
click at [1132, 249] on div "New note" at bounding box center [1129, 252] width 56 height 14
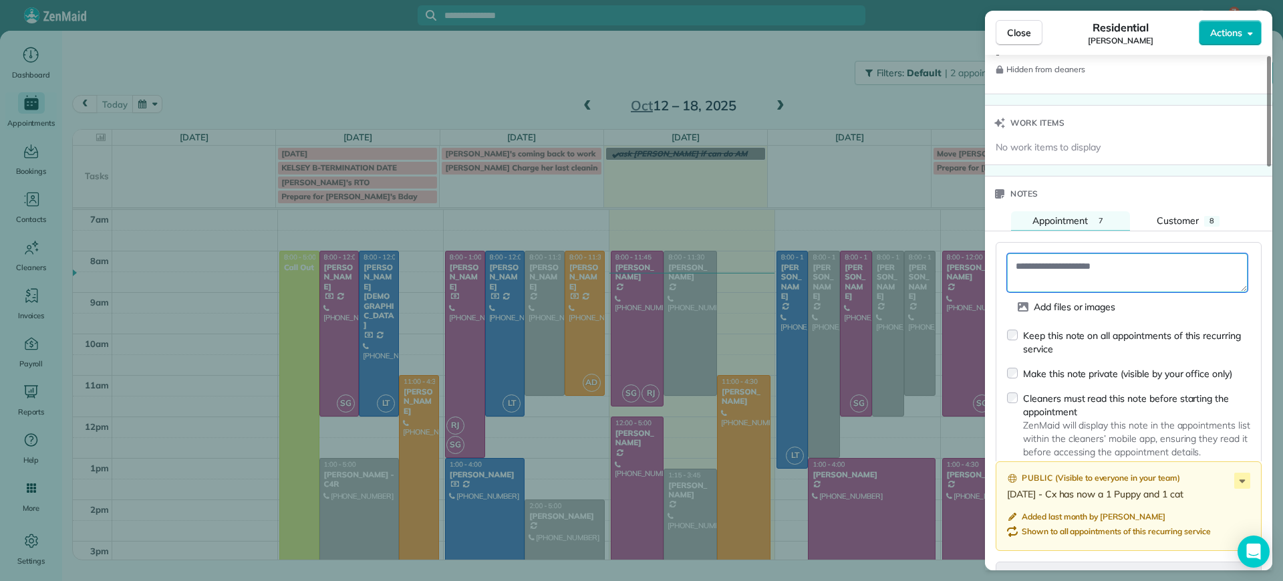
click at [1108, 272] on textarea at bounding box center [1127, 272] width 241 height 39
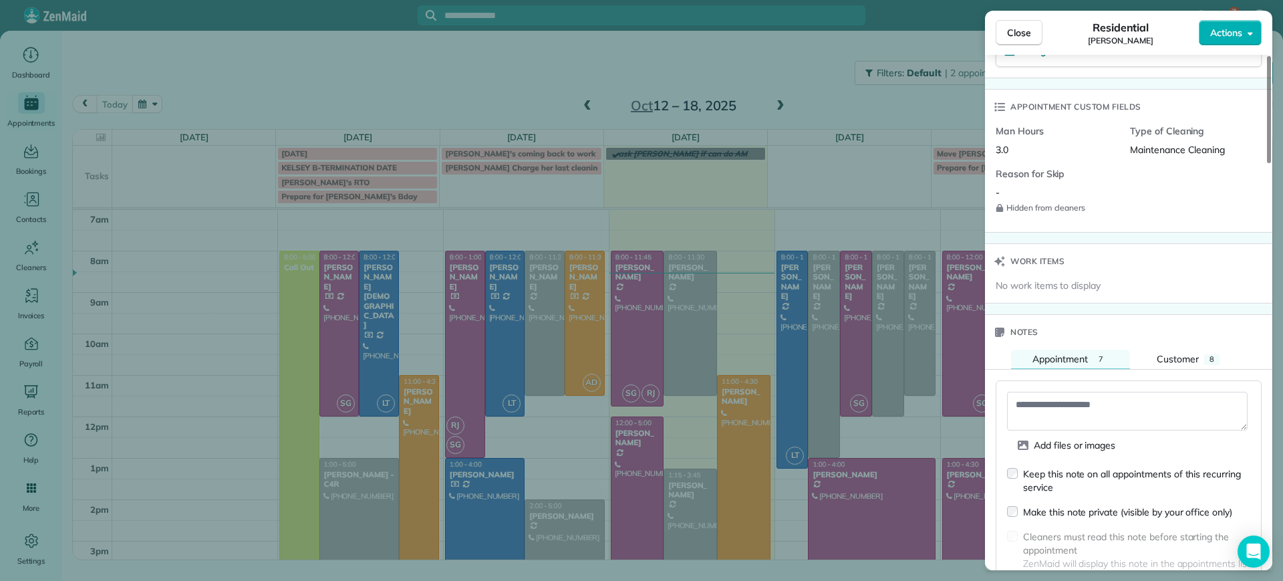
scroll to position [919, 0]
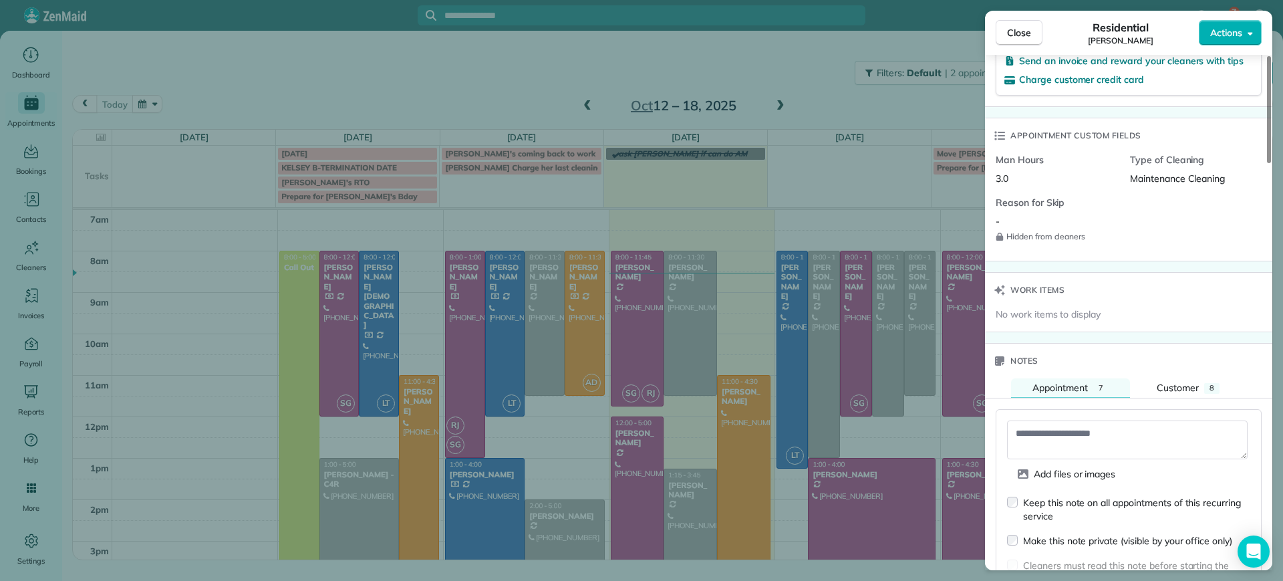
click at [1059, 281] on div "Status Active Tracy Jones · Open profile MOBILE (703) 231-6094 Prefers Text Mes…" at bounding box center [1128, 376] width 287 height 2448
click at [1043, 446] on textarea at bounding box center [1127, 439] width 241 height 39
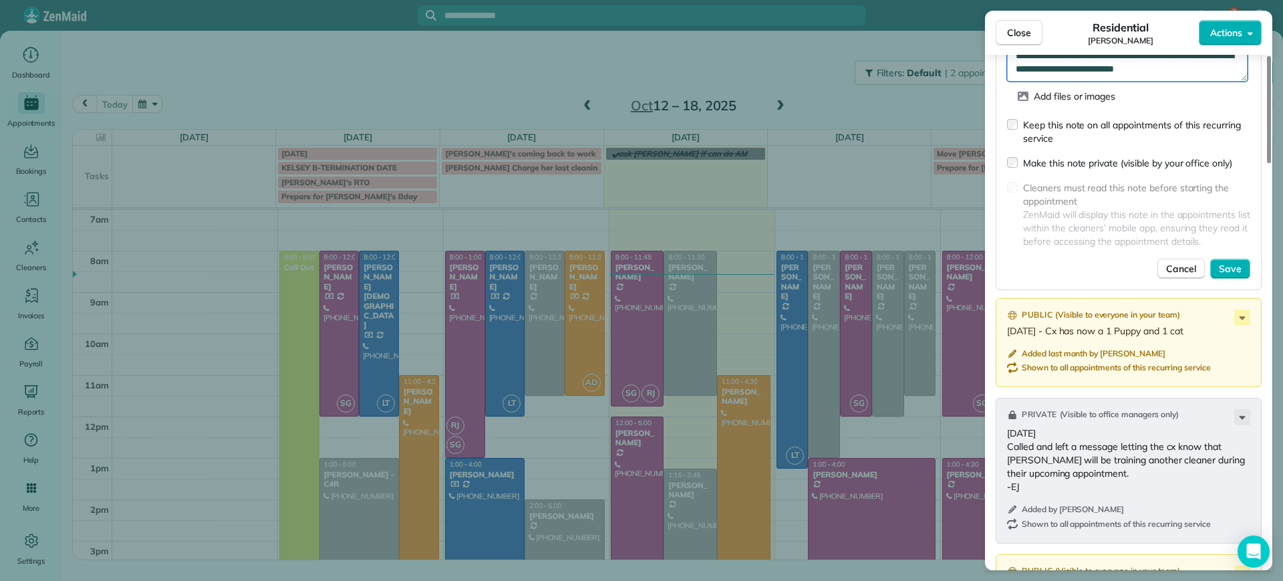
scroll to position [1337, 0]
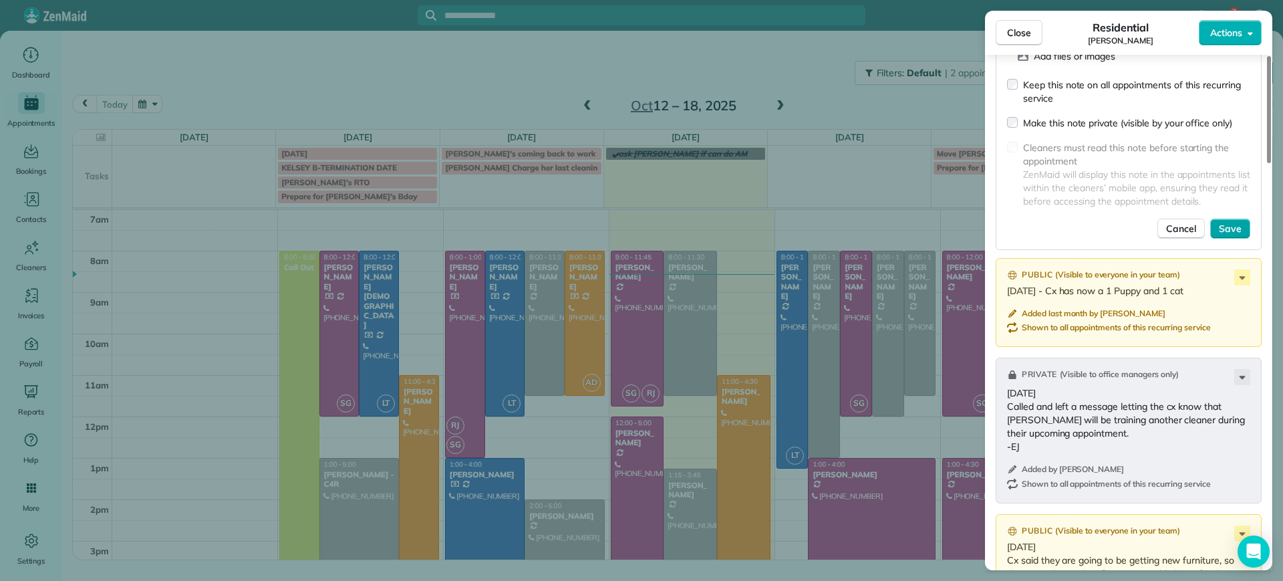
type textarea "**********"
click at [1228, 231] on span "Save" at bounding box center [1230, 228] width 23 height 13
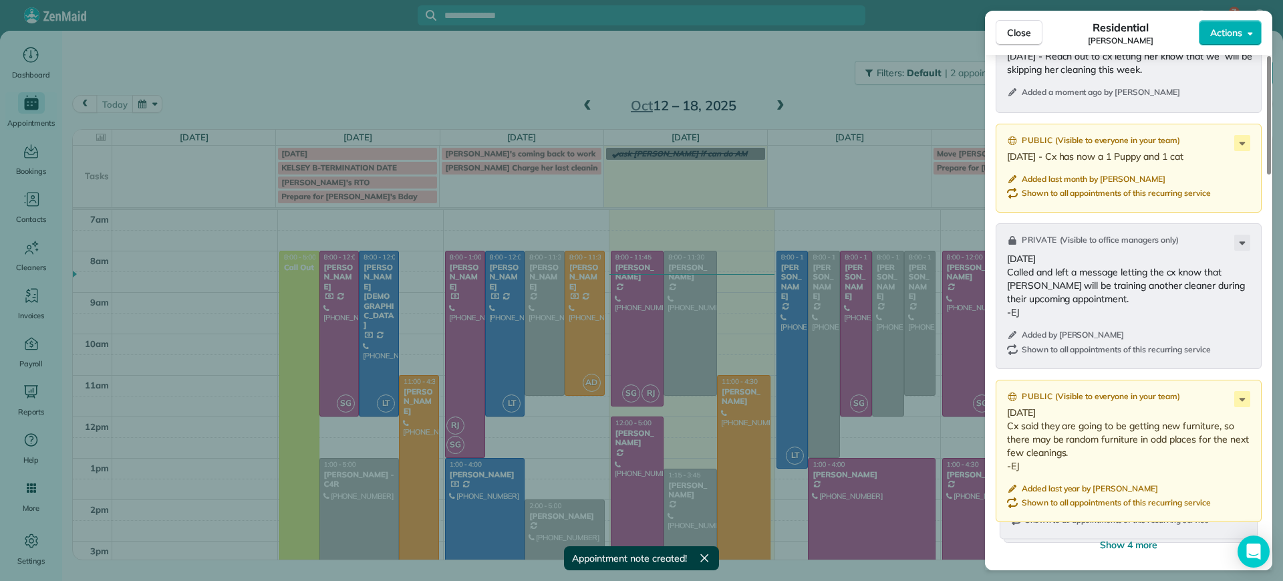
click at [653, 449] on div "Close Residential Tracy Jones Actions Status Active Tracy Jones · Open profile …" at bounding box center [641, 290] width 1283 height 581
